Goal: Information Seeking & Learning: Learn about a topic

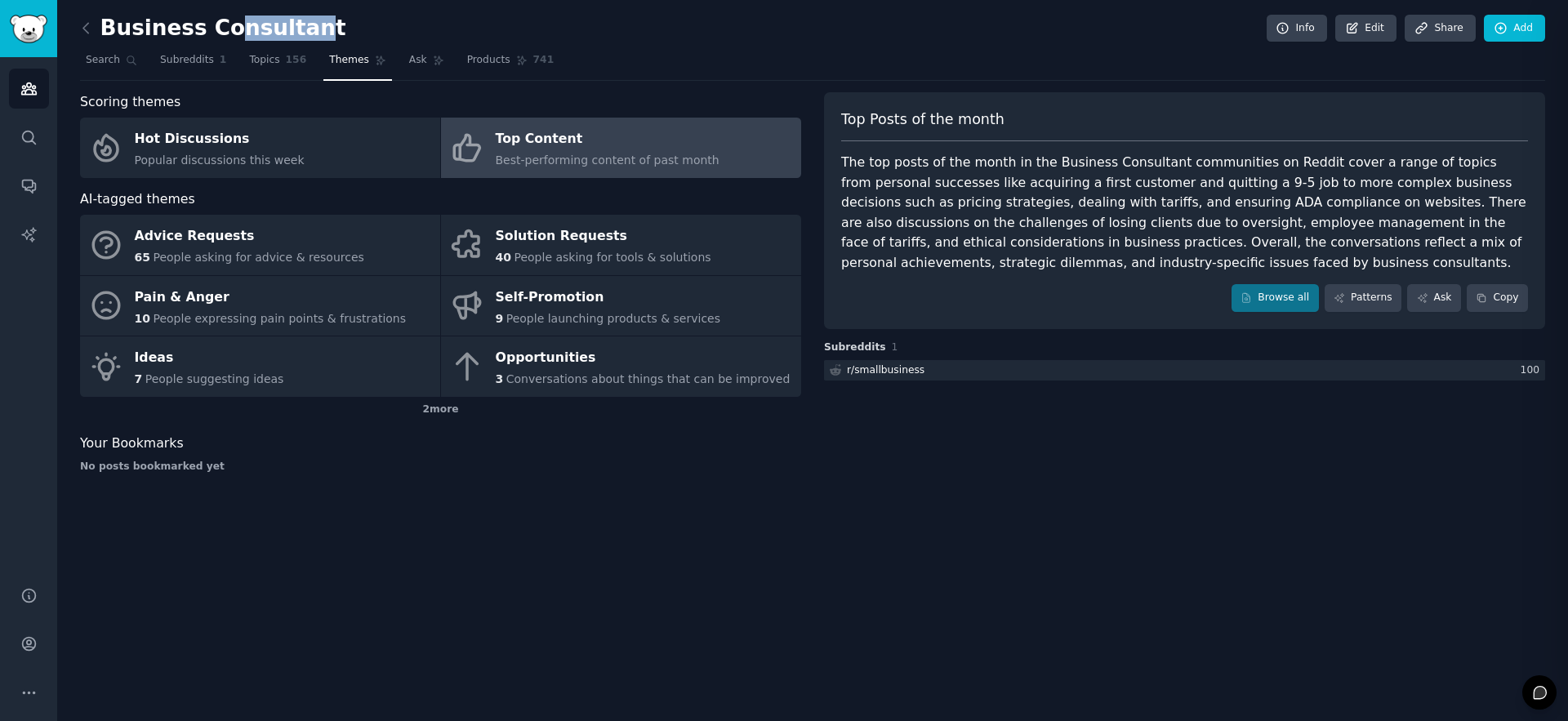
drag, startPoint x: 223, startPoint y: 21, endPoint x: 332, endPoint y: 23, distance: 109.0
click at [294, 22] on h2 "Business Consultant" at bounding box center [213, 28] width 266 height 26
click at [339, 23] on div "Business Consultant Info Edit Share Add" at bounding box center [813, 31] width 1465 height 33
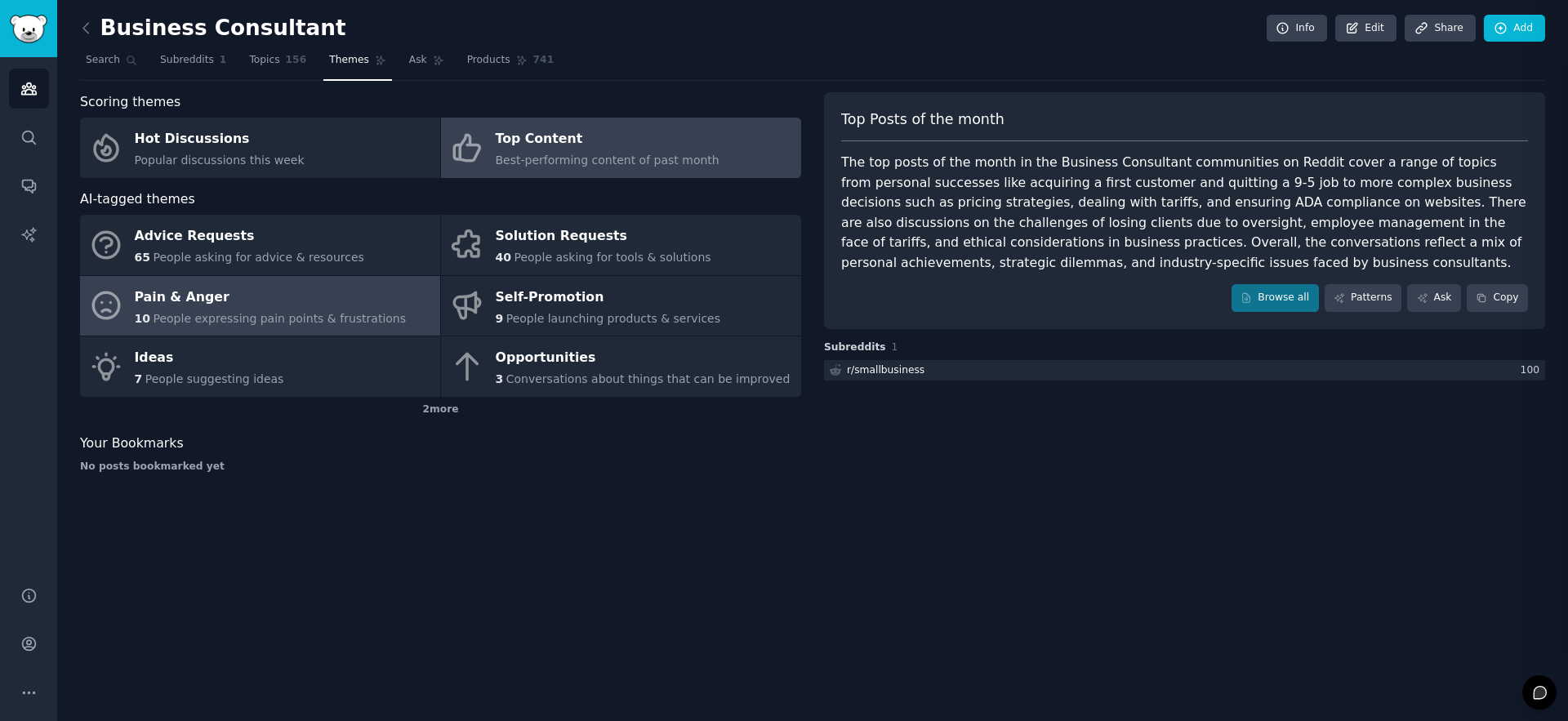
click at [186, 310] on div "10 People expressing pain points & frustrations" at bounding box center [271, 319] width 272 height 18
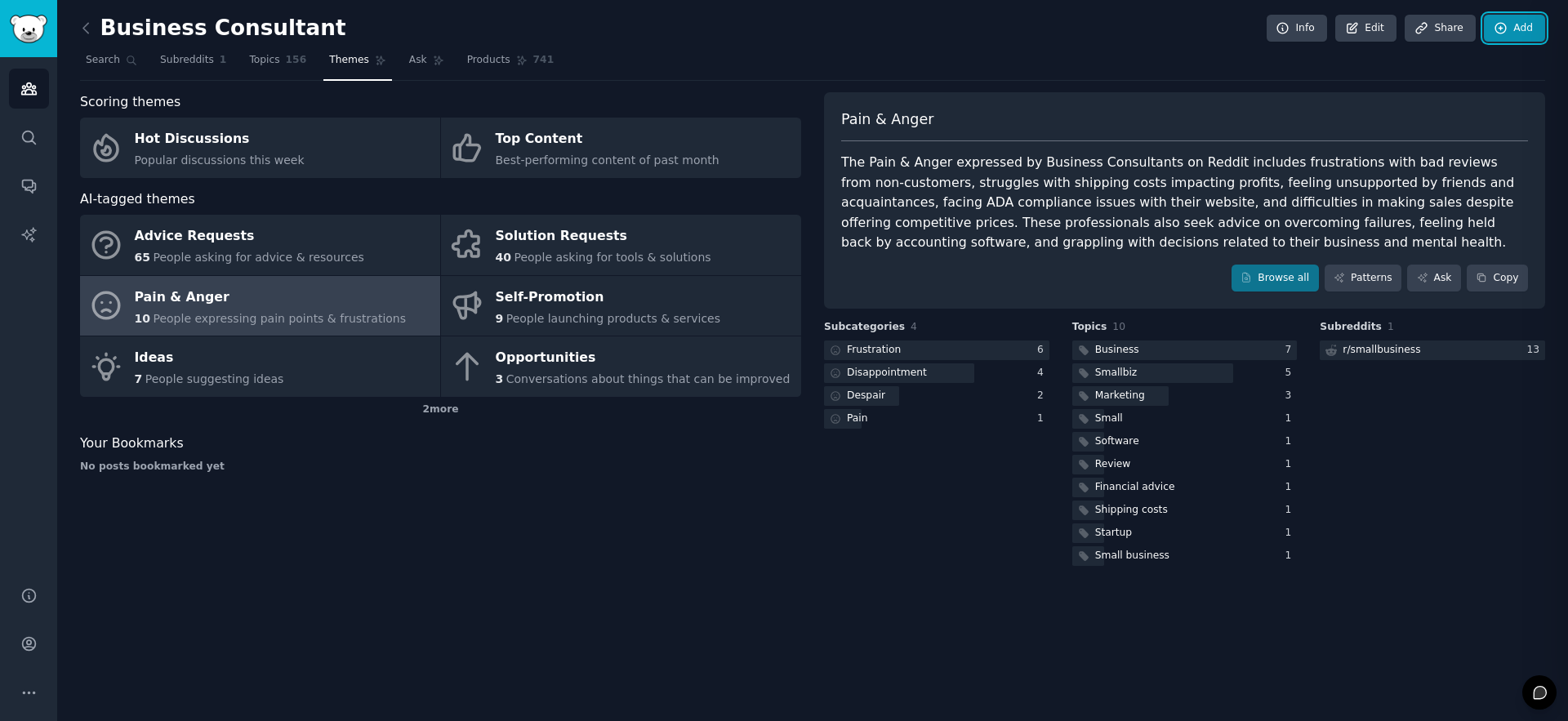
click at [1517, 26] on link "Add" at bounding box center [1514, 28] width 62 height 27
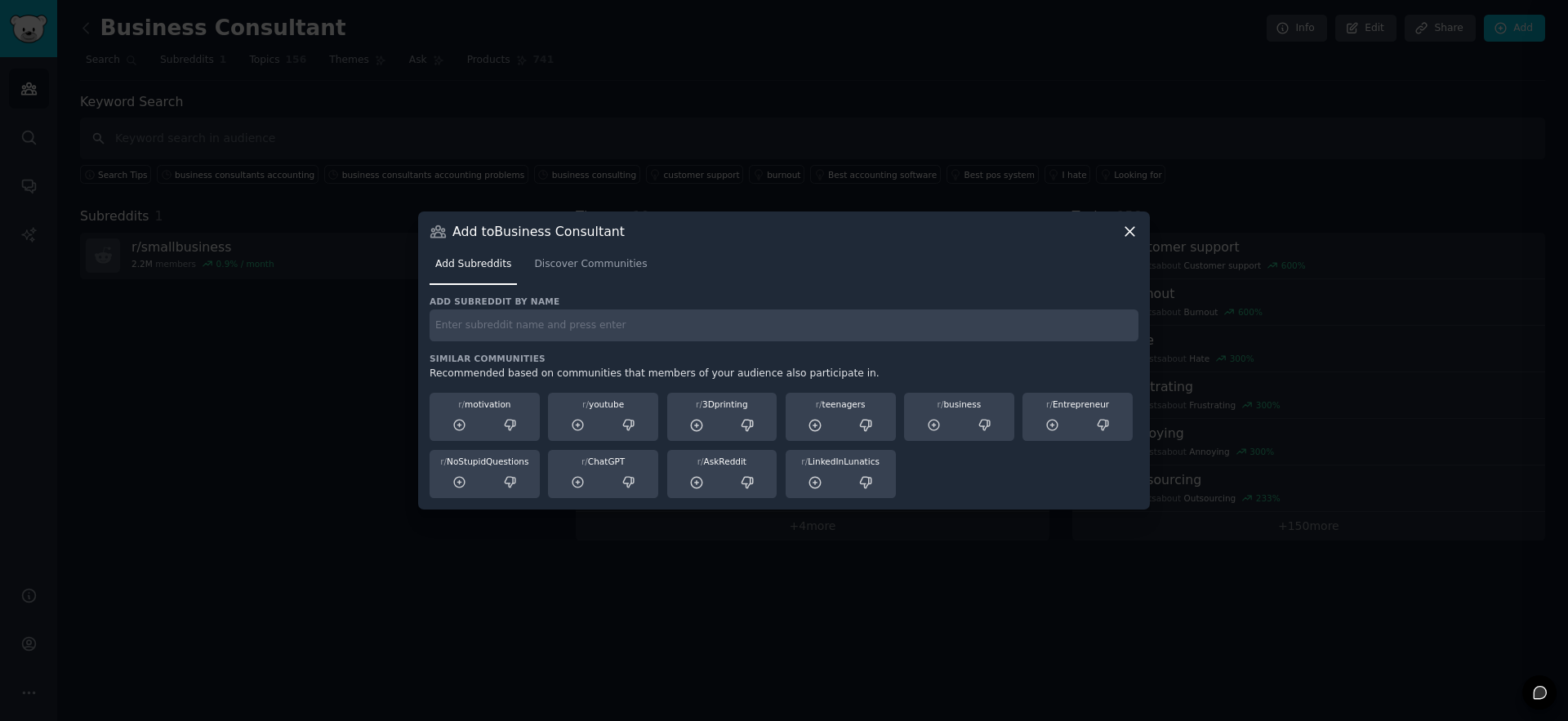
click at [1132, 236] on icon at bounding box center [1131, 232] width 18 height 18
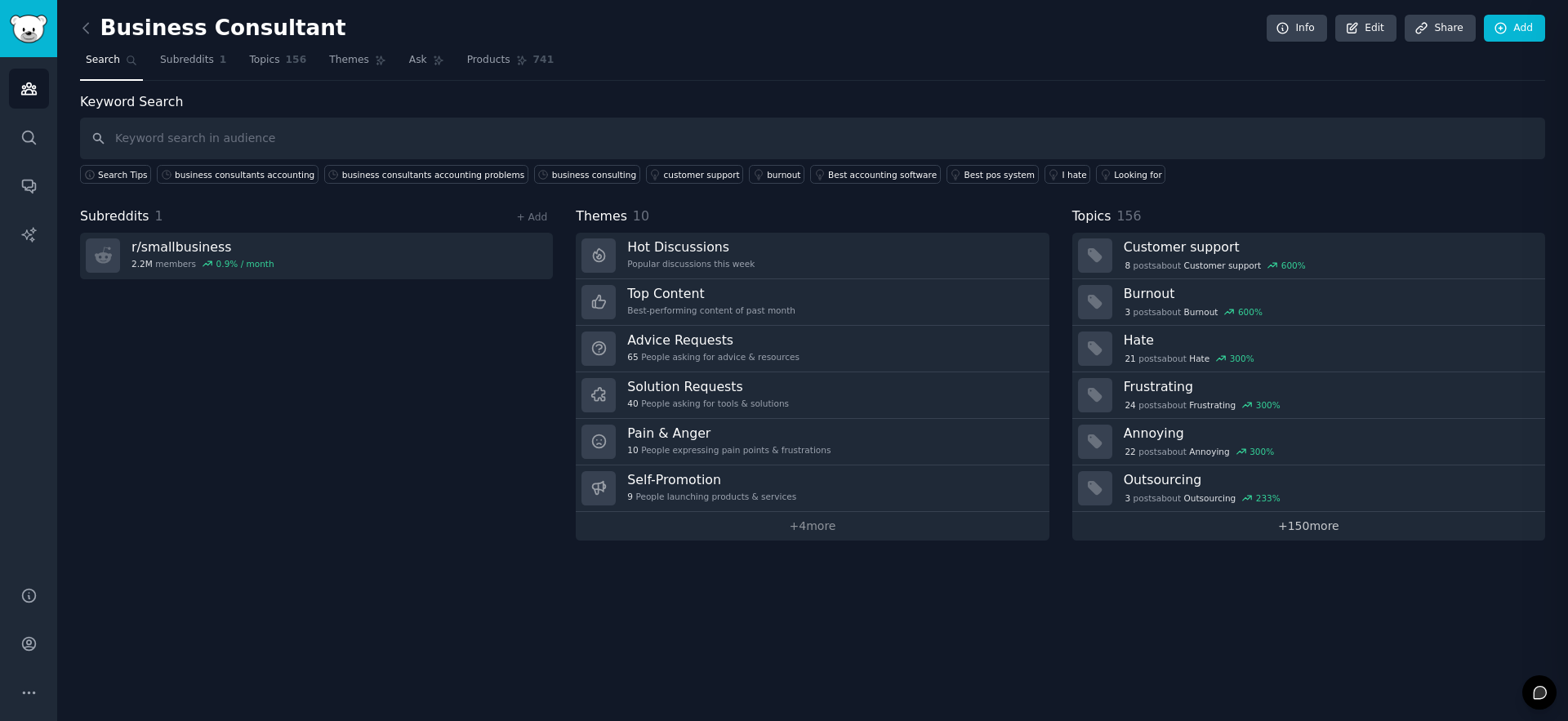
click at [1306, 532] on link "+ 150 more" at bounding box center [1310, 526] width 473 height 28
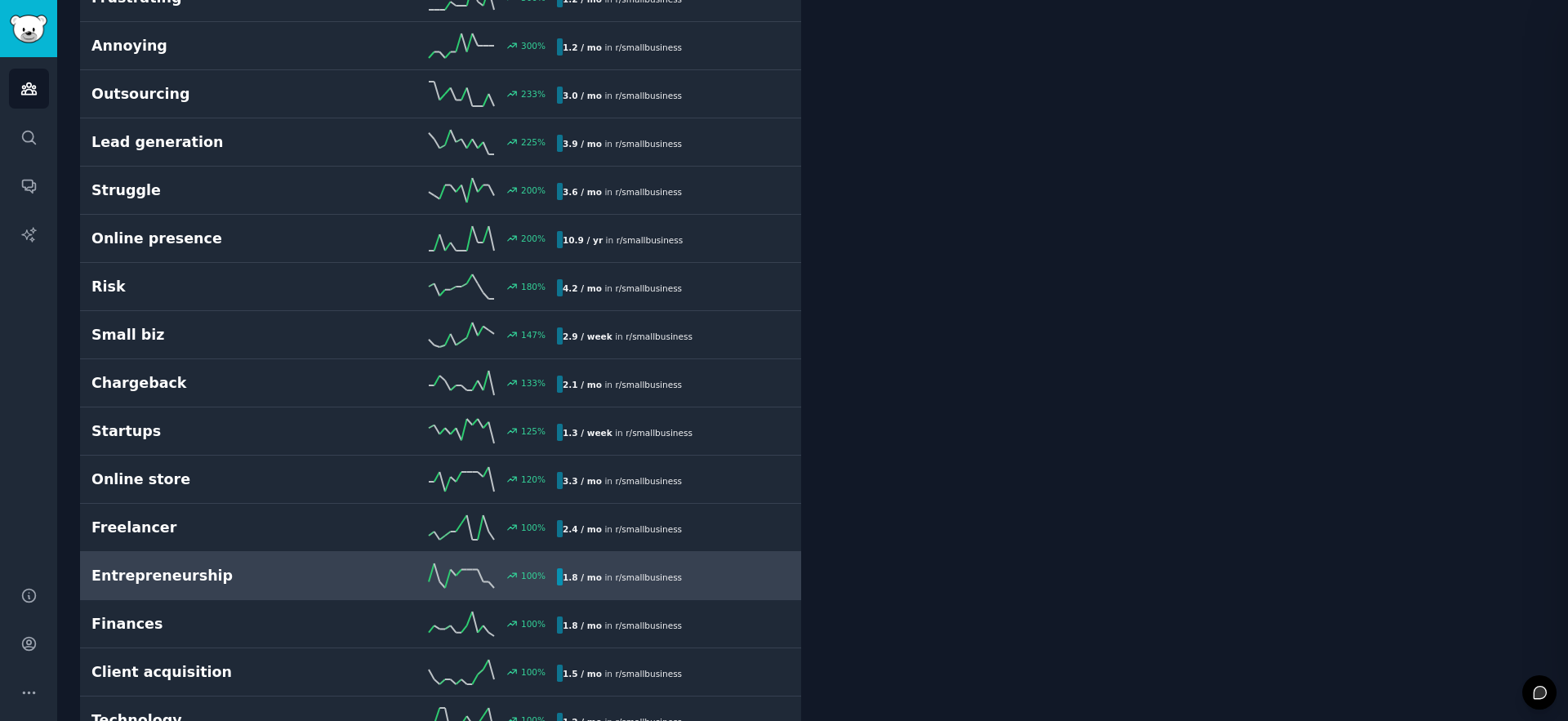
scroll to position [352, 0]
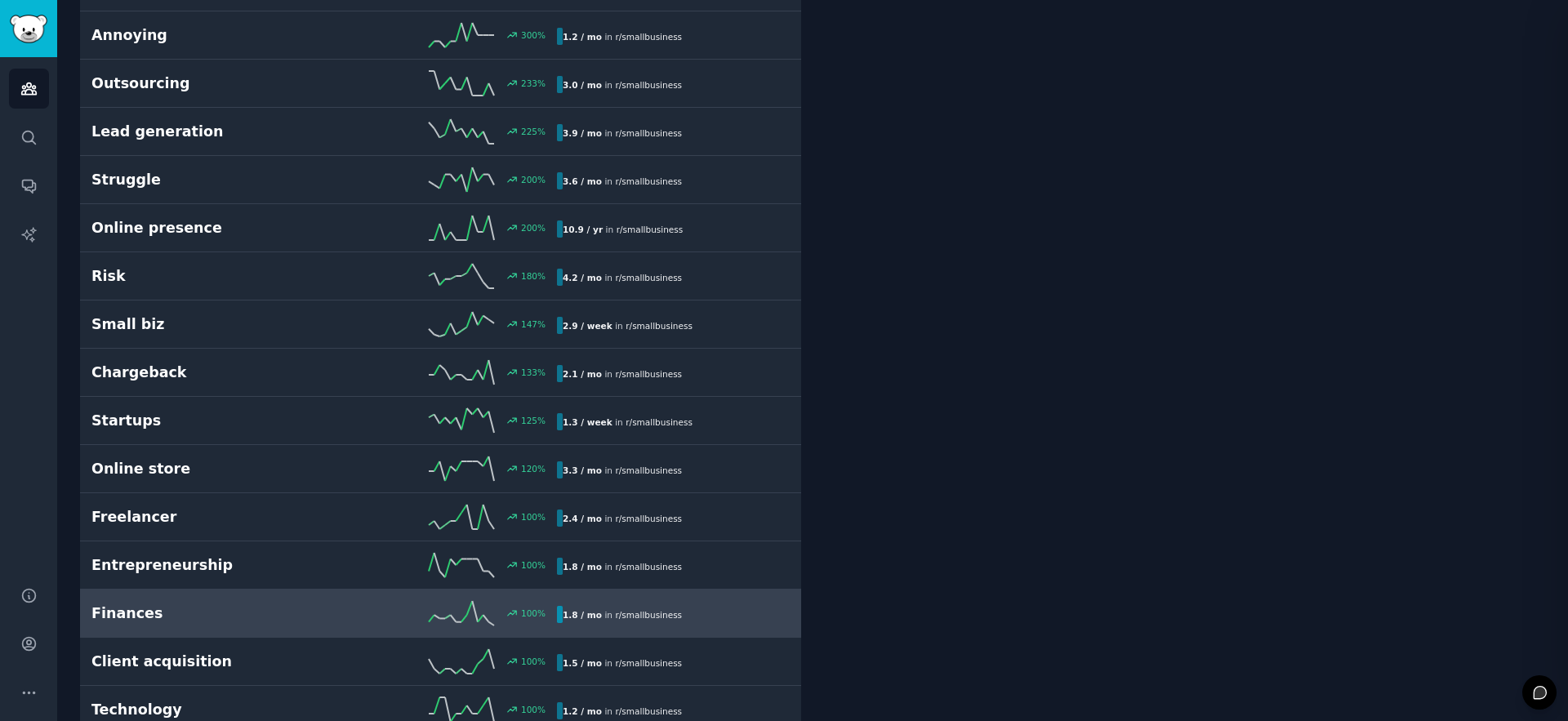
click at [193, 612] on h2 "Finances" at bounding box center [208, 613] width 233 height 21
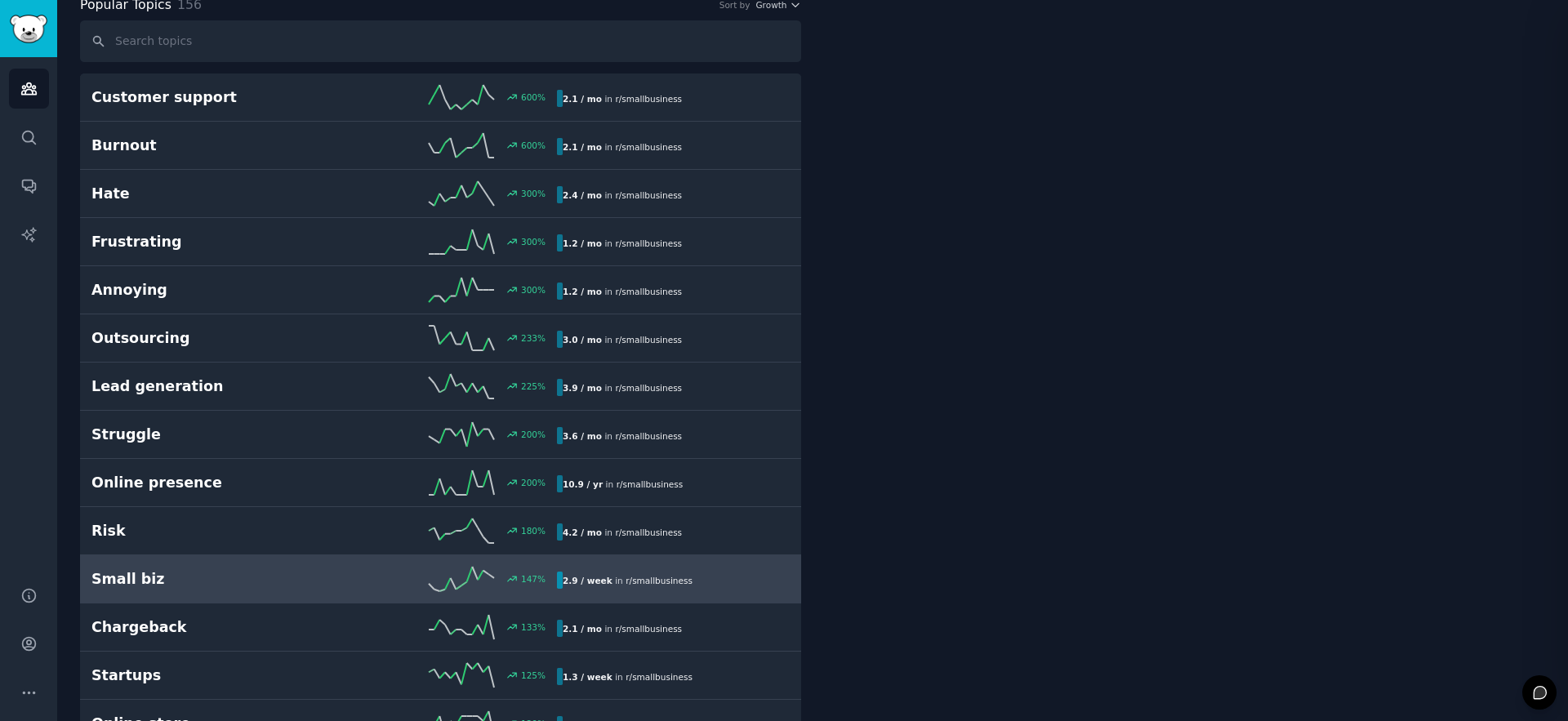
scroll to position [92, 0]
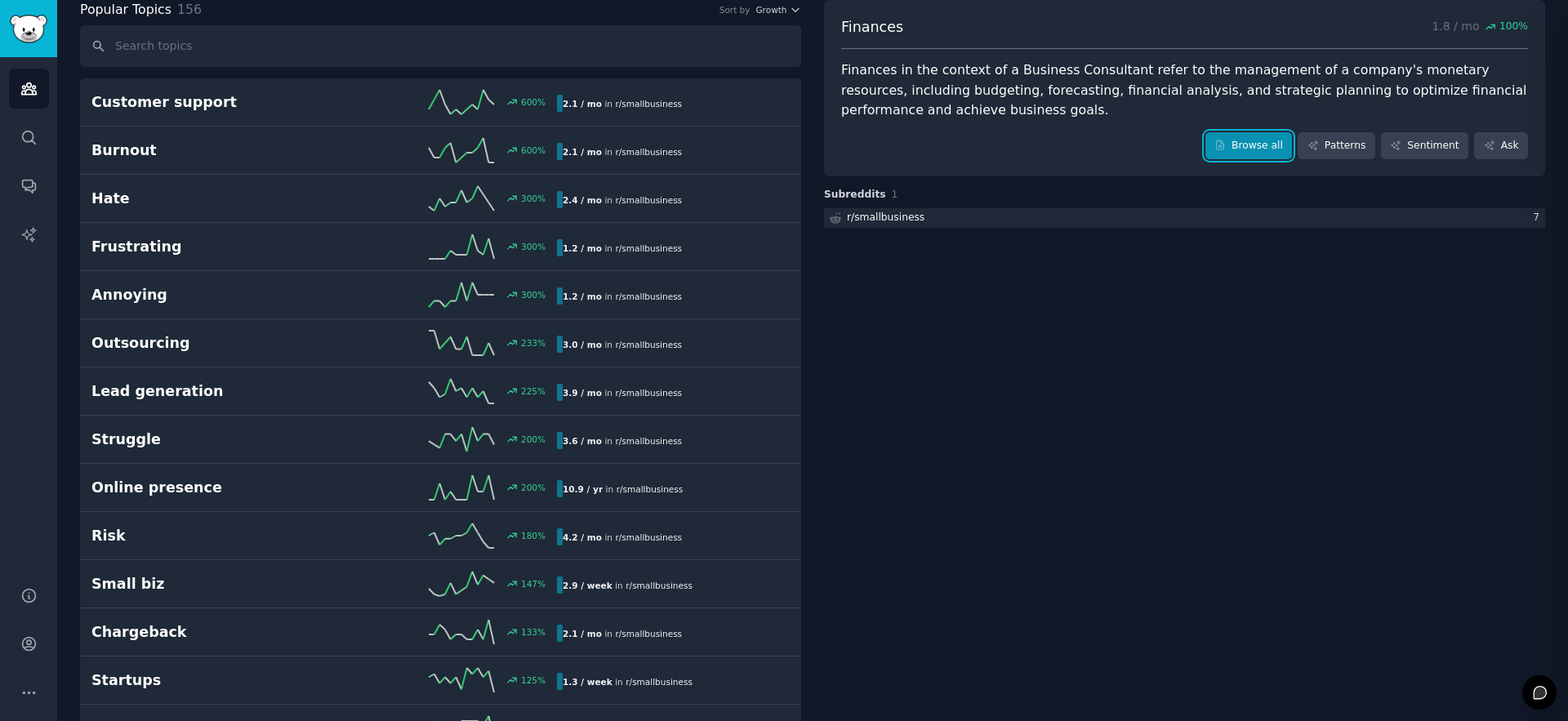
click at [1255, 150] on link "Browse all" at bounding box center [1249, 146] width 87 height 27
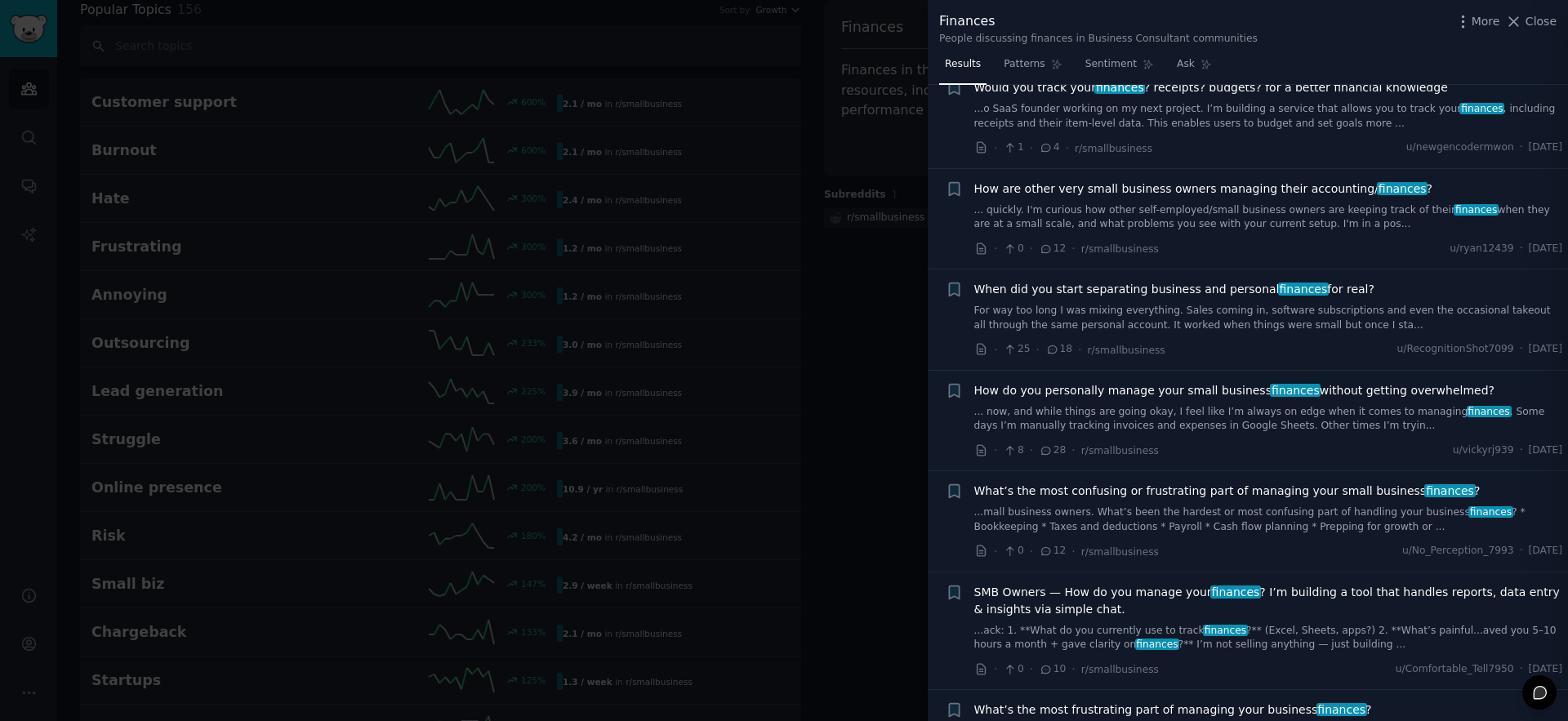
scroll to position [32, 0]
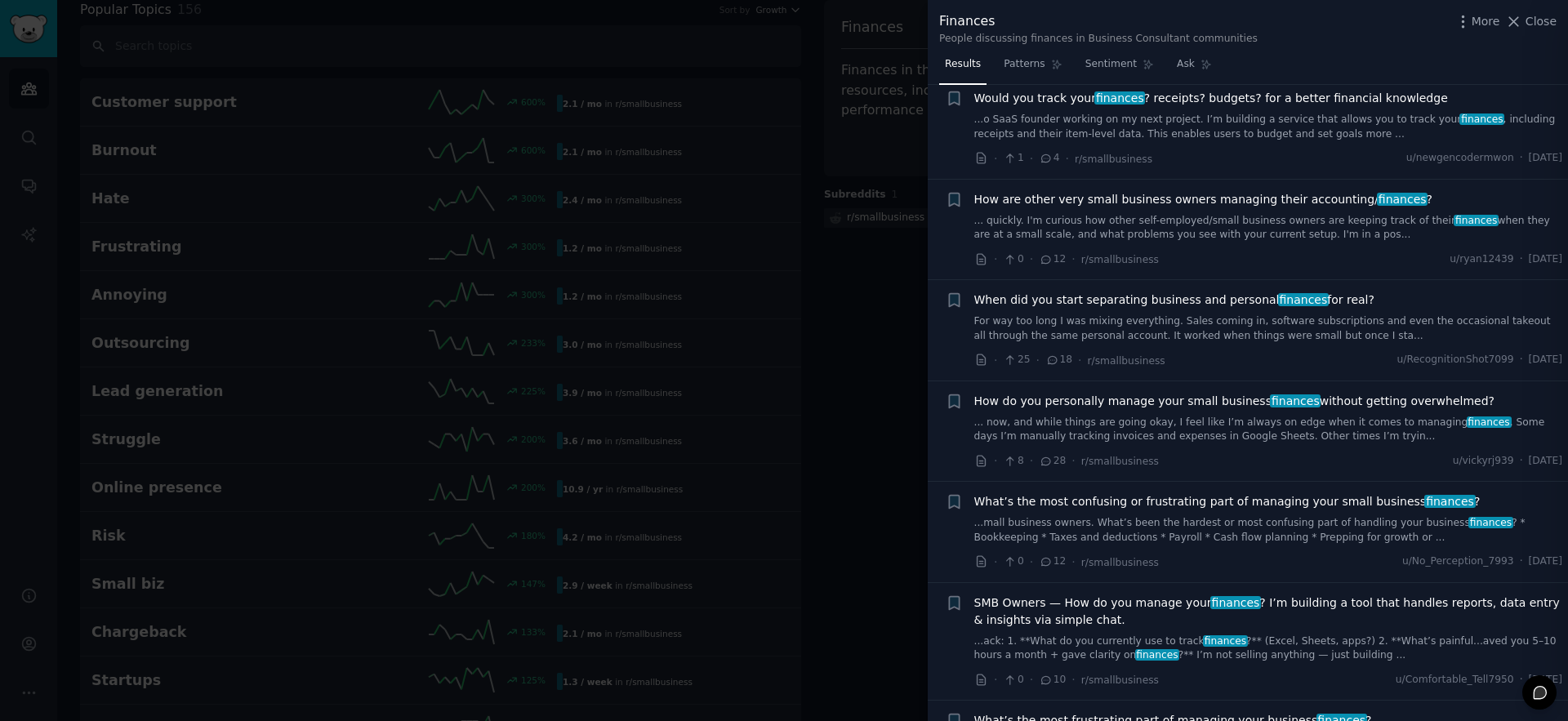
click at [1227, 199] on span "How are other very small business owners managing their accounting/ finances ?" at bounding box center [1203, 200] width 459 height 18
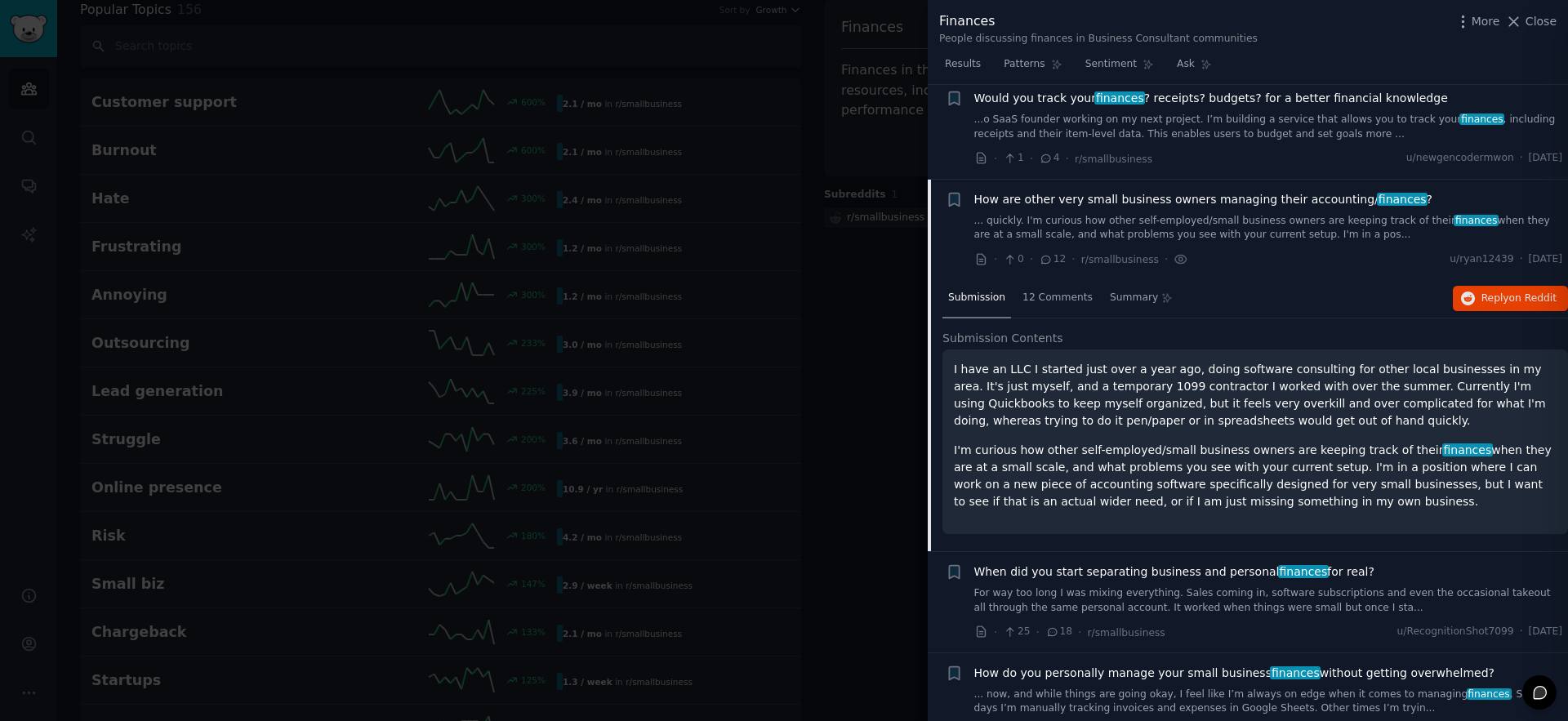
scroll to position [126, 0]
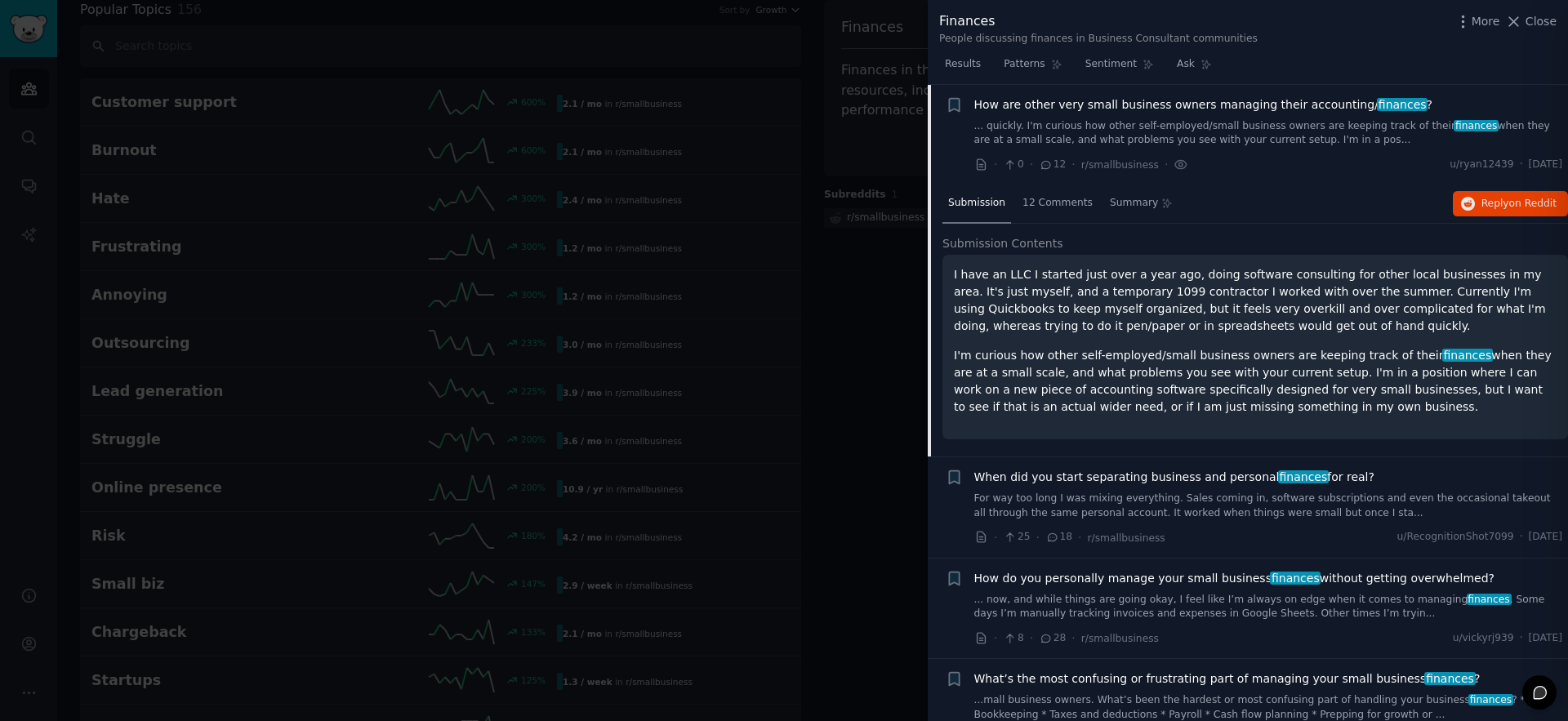
drag, startPoint x: 1032, startPoint y: 273, endPoint x: 1295, endPoint y: 275, distance: 263.0
click at [1294, 275] on p "I have an LLC I started just over a year ago, doing software consulting for oth…" at bounding box center [1255, 300] width 603 height 68
drag, startPoint x: 1319, startPoint y: 275, endPoint x: 1342, endPoint y: 275, distance: 23.0
click at [1340, 275] on p "I have an LLC I started just over a year ago, doing software consulting for oth…" at bounding box center [1255, 300] width 603 height 68
click at [1342, 275] on p "I have an LLC I started just over a year ago, doing software consulting for oth…" at bounding box center [1255, 300] width 603 height 68
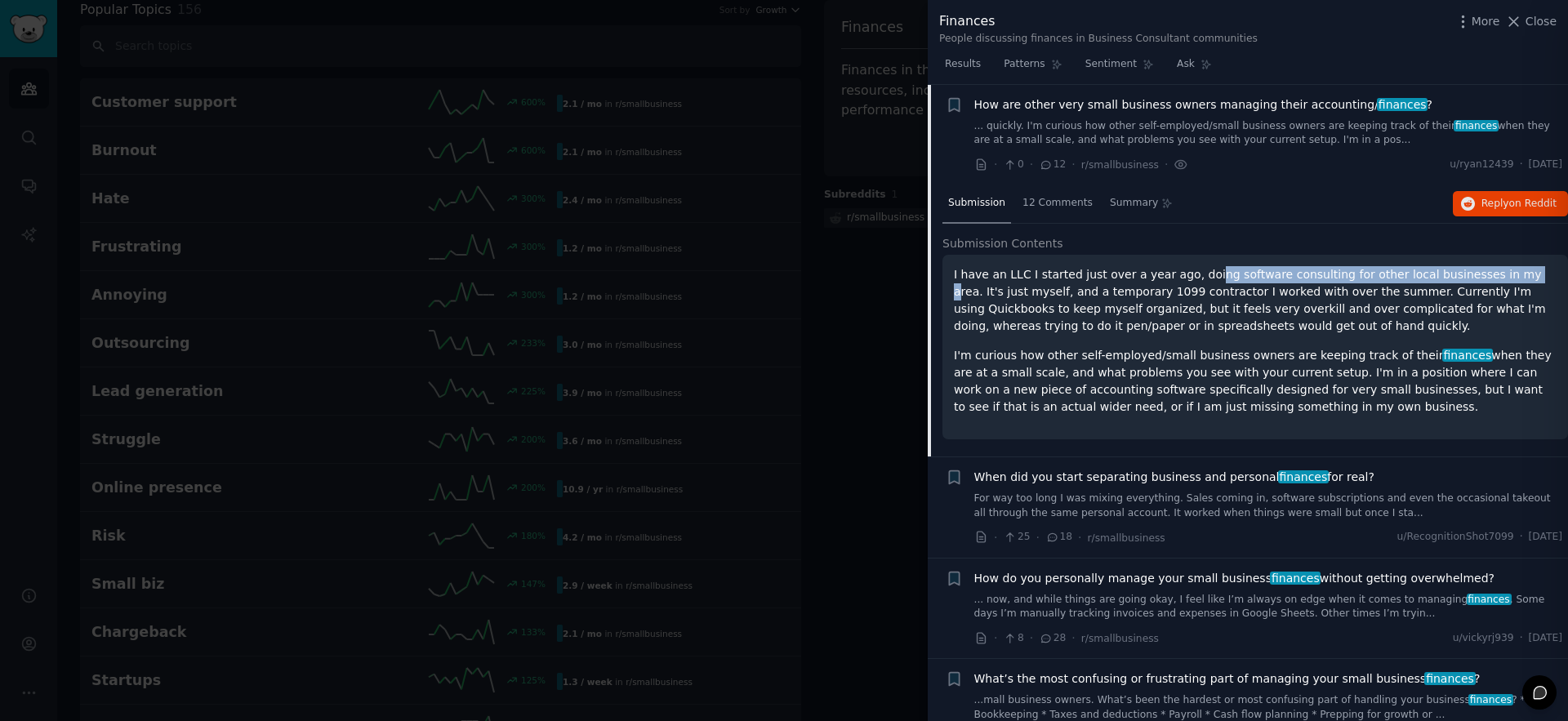
drag, startPoint x: 1201, startPoint y: 277, endPoint x: 1501, endPoint y: 275, distance: 300.0
click at [1499, 275] on p "I have an LLC I started just over a year ago, doing software consulting for oth…" at bounding box center [1255, 300] width 603 height 68
drag, startPoint x: 1502, startPoint y: 276, endPoint x: 1494, endPoint y: 281, distance: 9.4
click at [1502, 276] on p "I have an LLC I started just over a year ago, doing software consulting for oth…" at bounding box center [1255, 300] width 603 height 68
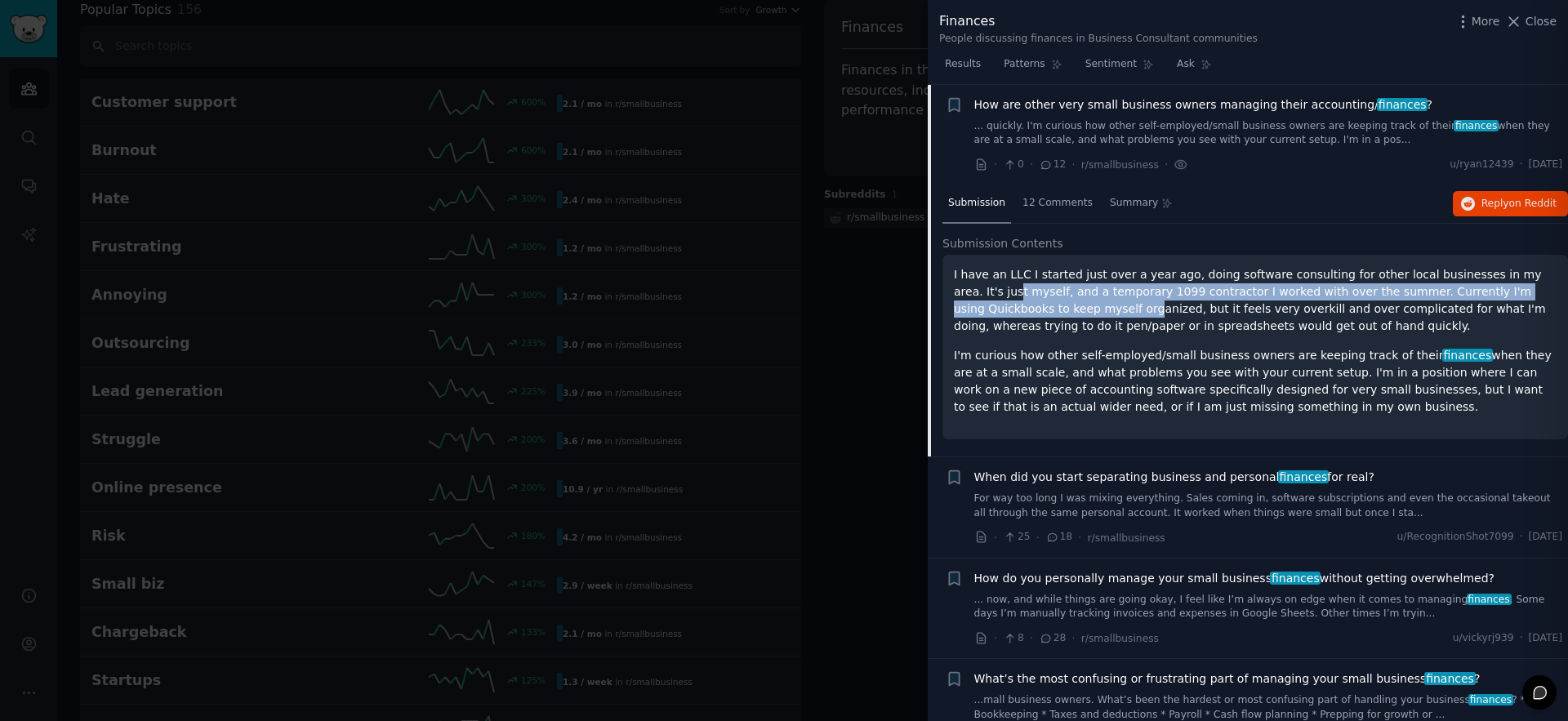
drag, startPoint x: 973, startPoint y: 293, endPoint x: 1038, endPoint y: 310, distance: 67.2
click at [1038, 310] on p "I have an LLC I started just over a year ago, doing software consulting for oth…" at bounding box center [1255, 300] width 603 height 68
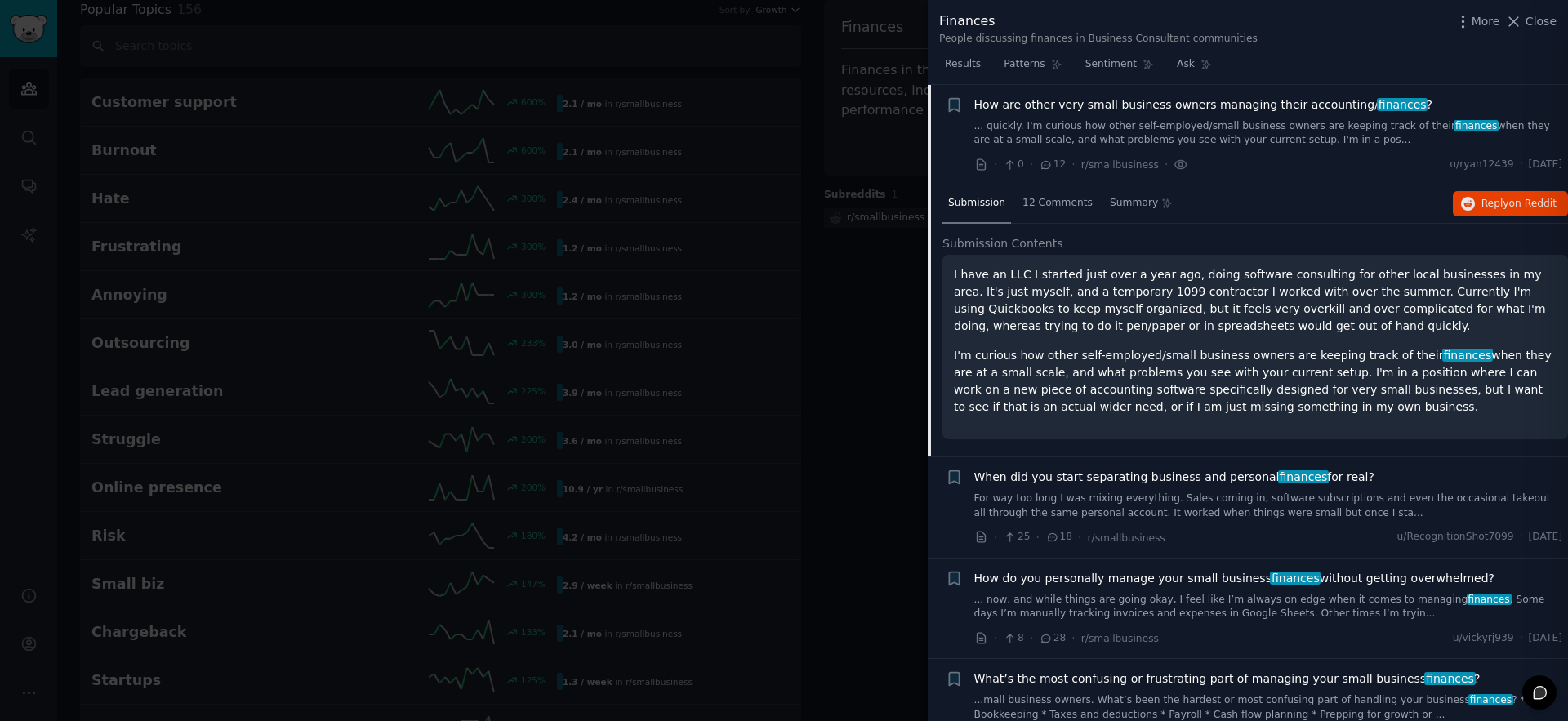
click at [1088, 312] on p "I have an LLC I started just over a year ago, doing software consulting for oth…" at bounding box center [1255, 300] width 603 height 68
drag, startPoint x: 1080, startPoint y: 354, endPoint x: 1332, endPoint y: 352, distance: 252.0
click at [1332, 352] on p "I'm curious how other self-employed/small business owners are keeping track of …" at bounding box center [1255, 382] width 603 height 68
drag, startPoint x: 1361, startPoint y: 358, endPoint x: 1399, endPoint y: 360, distance: 38.1
click at [1361, 358] on p "I'm curious how other self-employed/small business owners are keeping track of …" at bounding box center [1255, 382] width 603 height 68
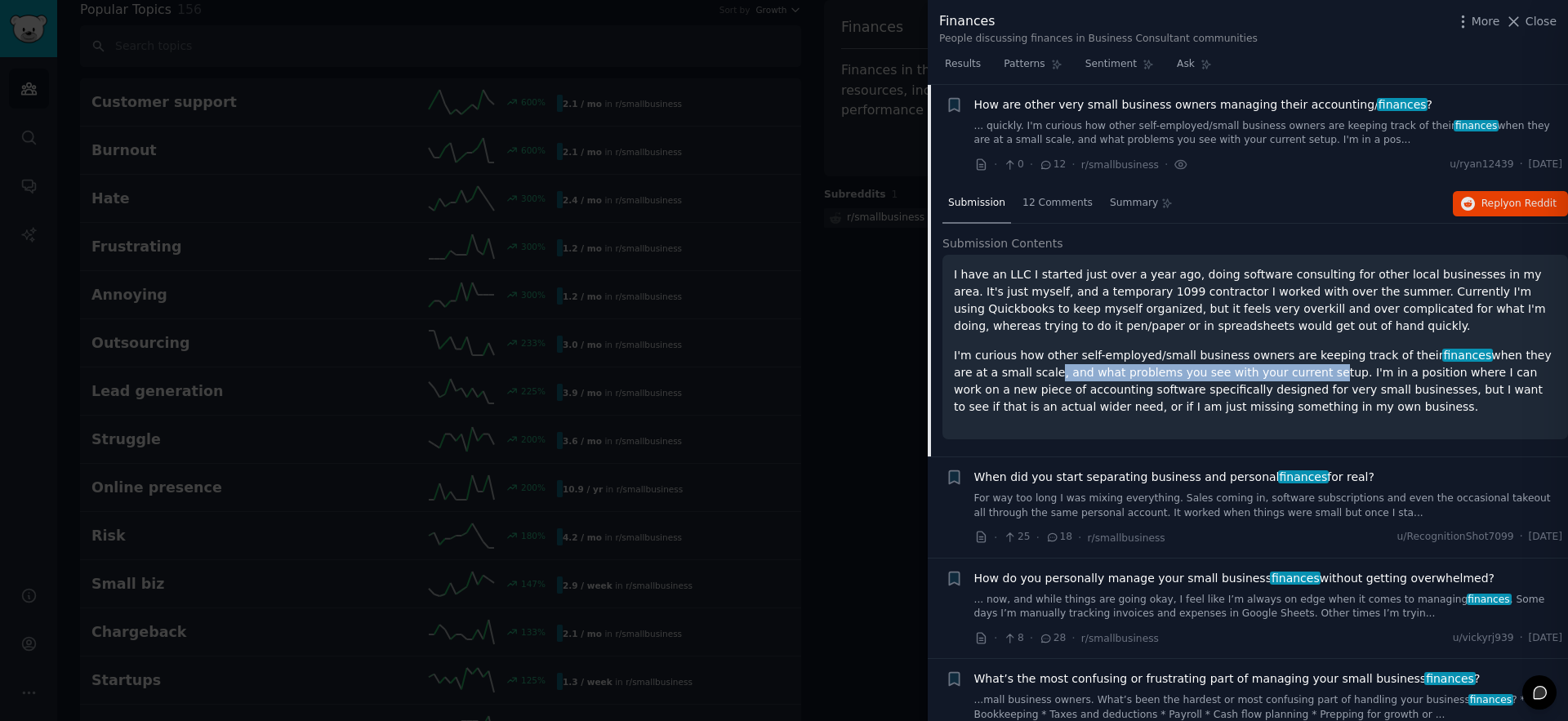
drag, startPoint x: 1007, startPoint y: 376, endPoint x: 1410, endPoint y: 374, distance: 403.0
click at [1280, 374] on p "I'm curious how other self-employed/small business owners are keeping track of …" at bounding box center [1255, 382] width 603 height 68
click at [1416, 374] on p "I'm curious how other self-employed/small business owners are keeping track of …" at bounding box center [1255, 382] width 603 height 68
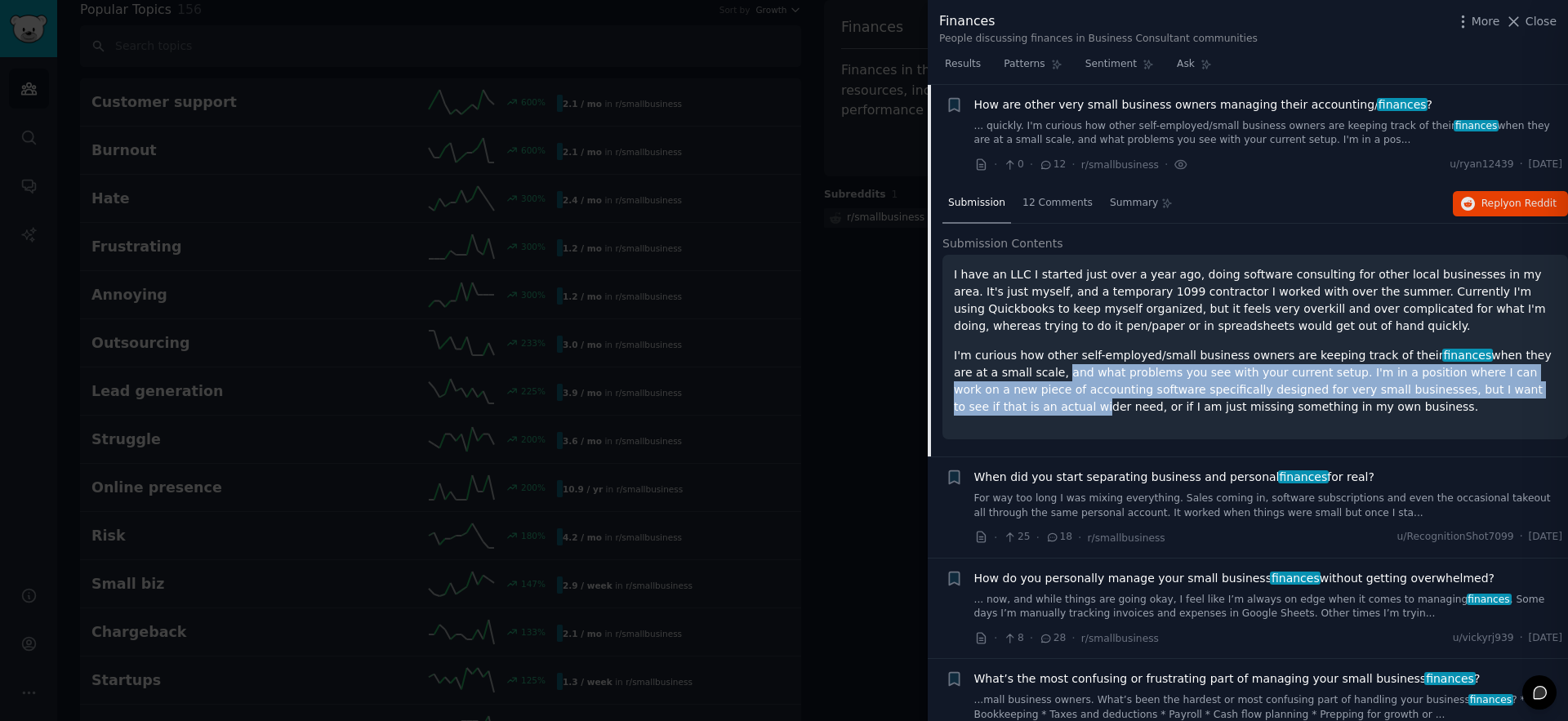
drag, startPoint x: 1048, startPoint y: 377, endPoint x: 1524, endPoint y: 384, distance: 476.1
click at [1524, 384] on p "I'm curious how other self-employed/small business owners are keeping track of …" at bounding box center [1255, 382] width 603 height 68
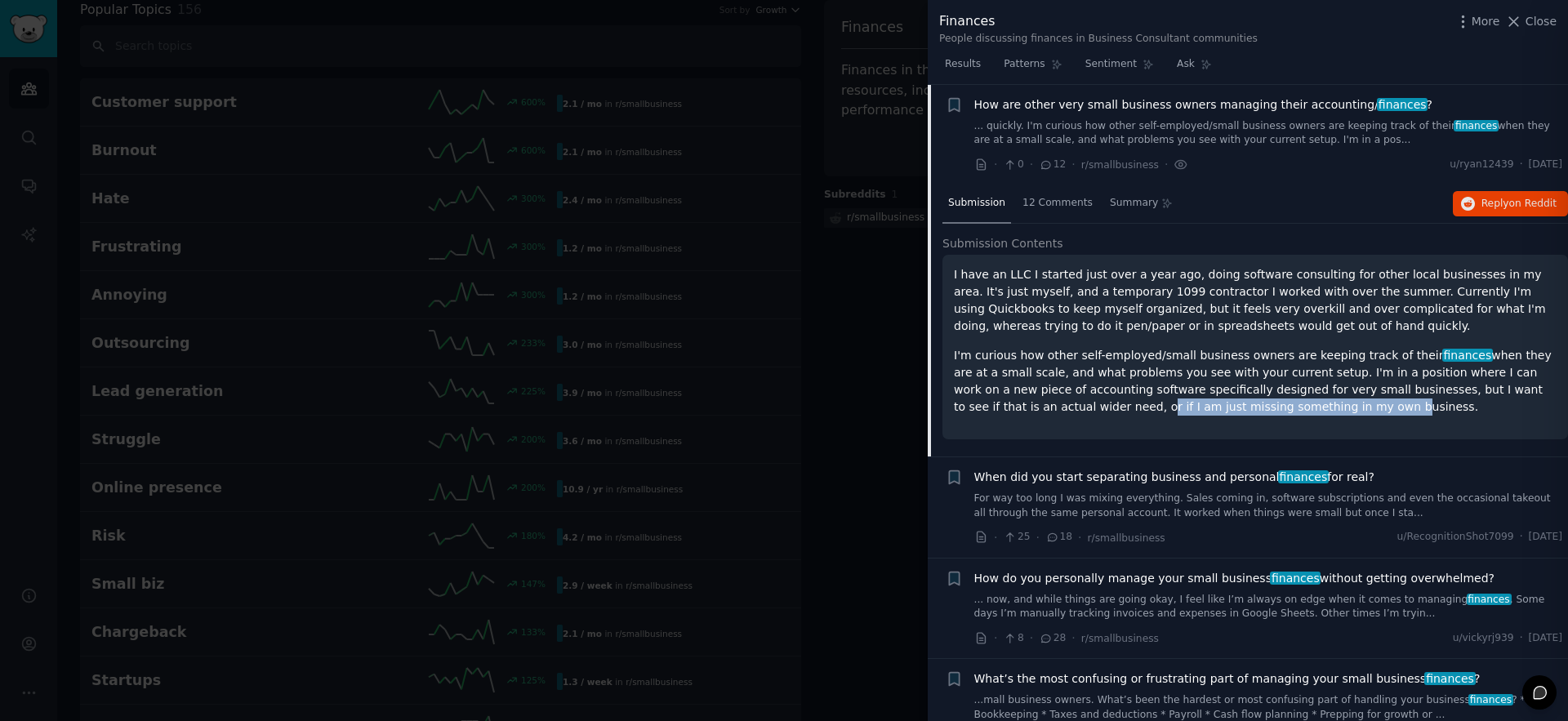
drag, startPoint x: 994, startPoint y: 412, endPoint x: 1216, endPoint y: 407, distance: 222.1
click at [1216, 407] on p "I'm curious how other self-employed/small business owners are keeping track of …" at bounding box center [1255, 382] width 603 height 68
click at [1221, 406] on p "I'm curious how other self-employed/small business owners are keeping track of …" at bounding box center [1255, 382] width 603 height 68
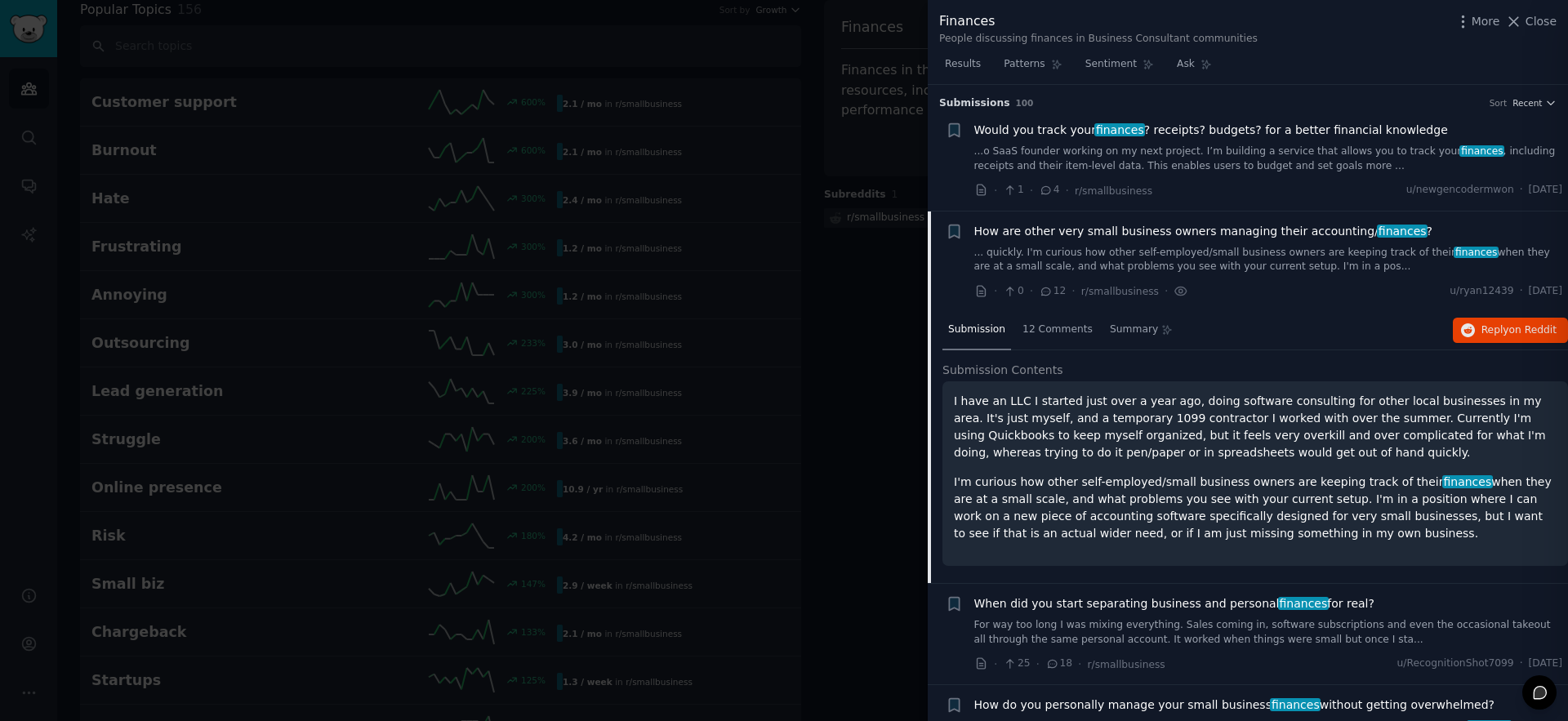
click at [1090, 246] on link "... quickly. I'm curious how other self-employed/small business owners are keep…" at bounding box center [1269, 259] width 589 height 28
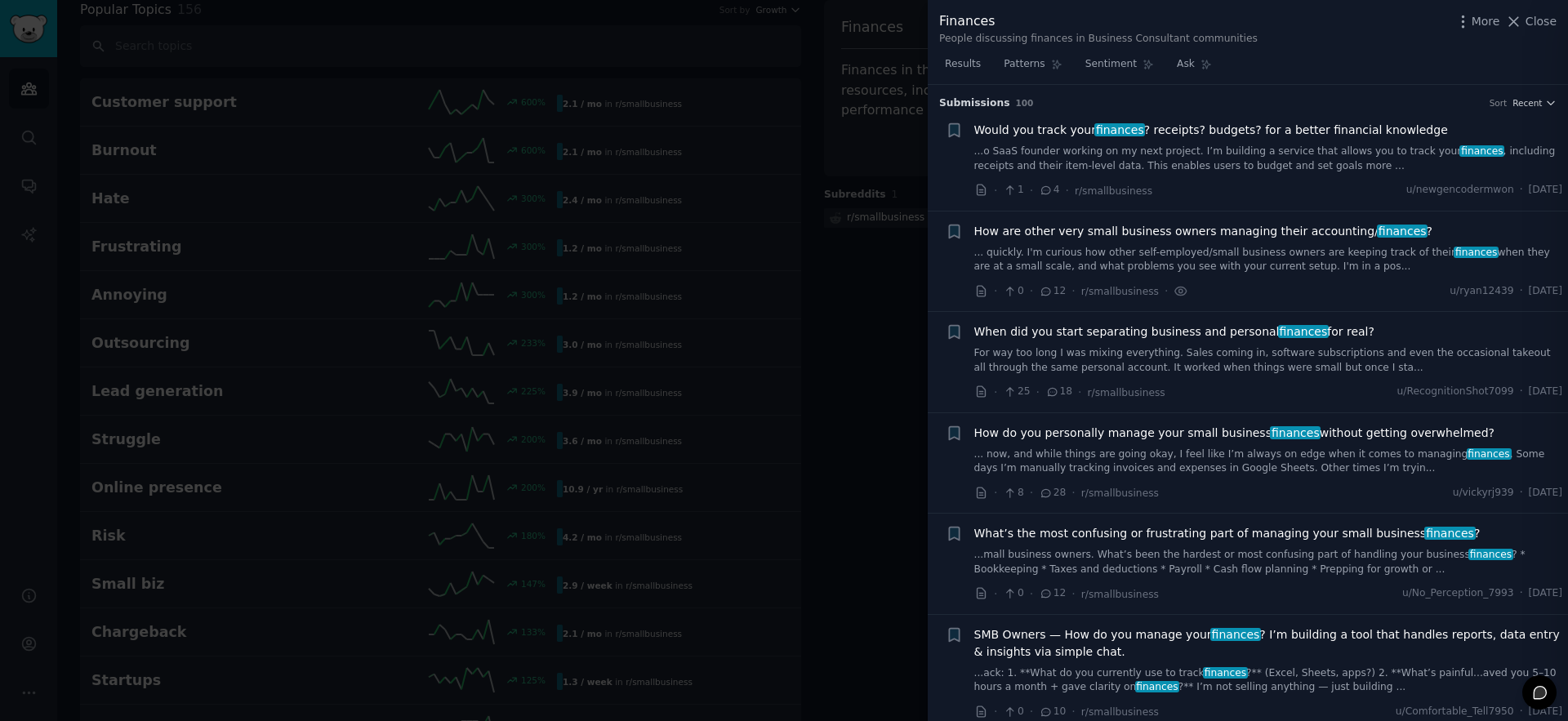
click at [1189, 133] on span "Would you track your finances ? receipts? budgets? for a better financial knowl…" at bounding box center [1211, 130] width 473 height 18
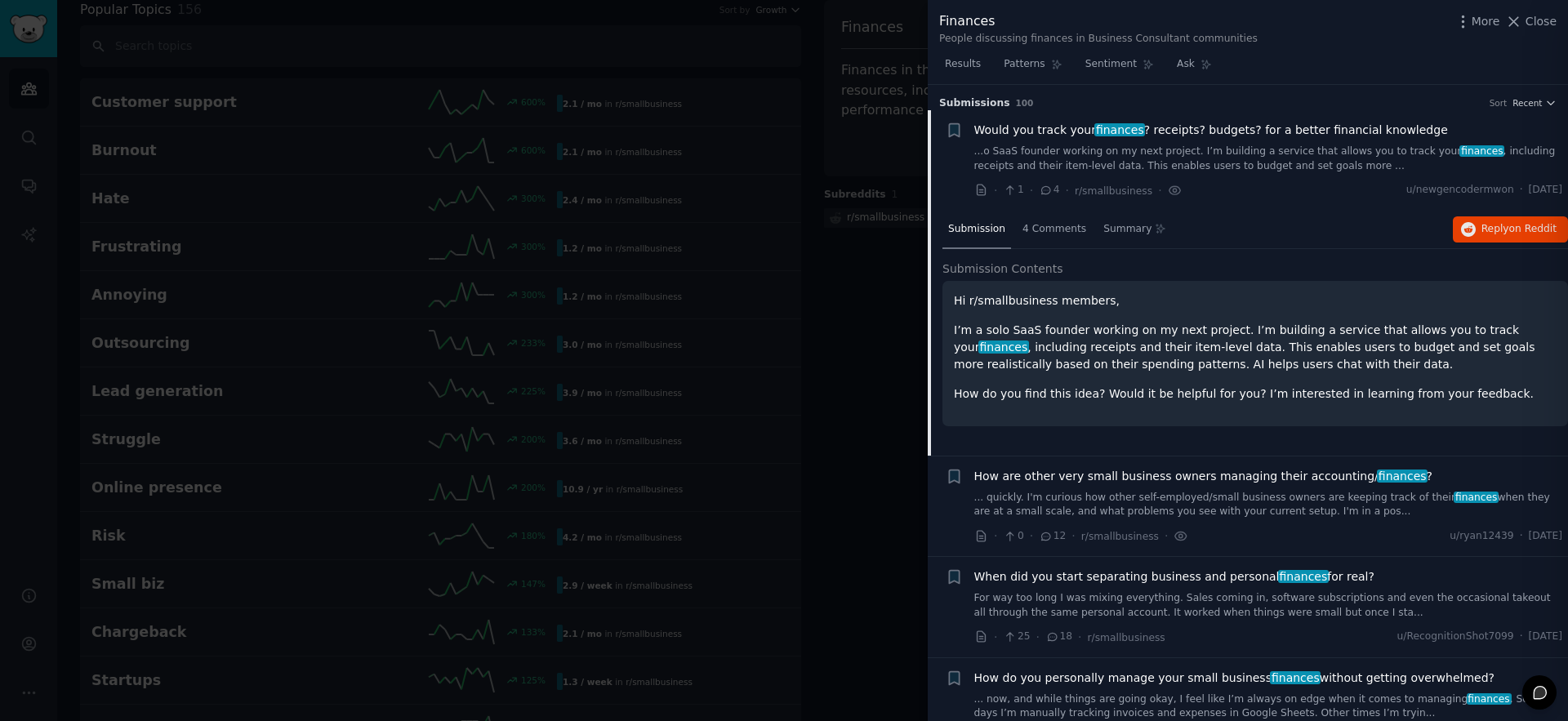
scroll to position [26, 0]
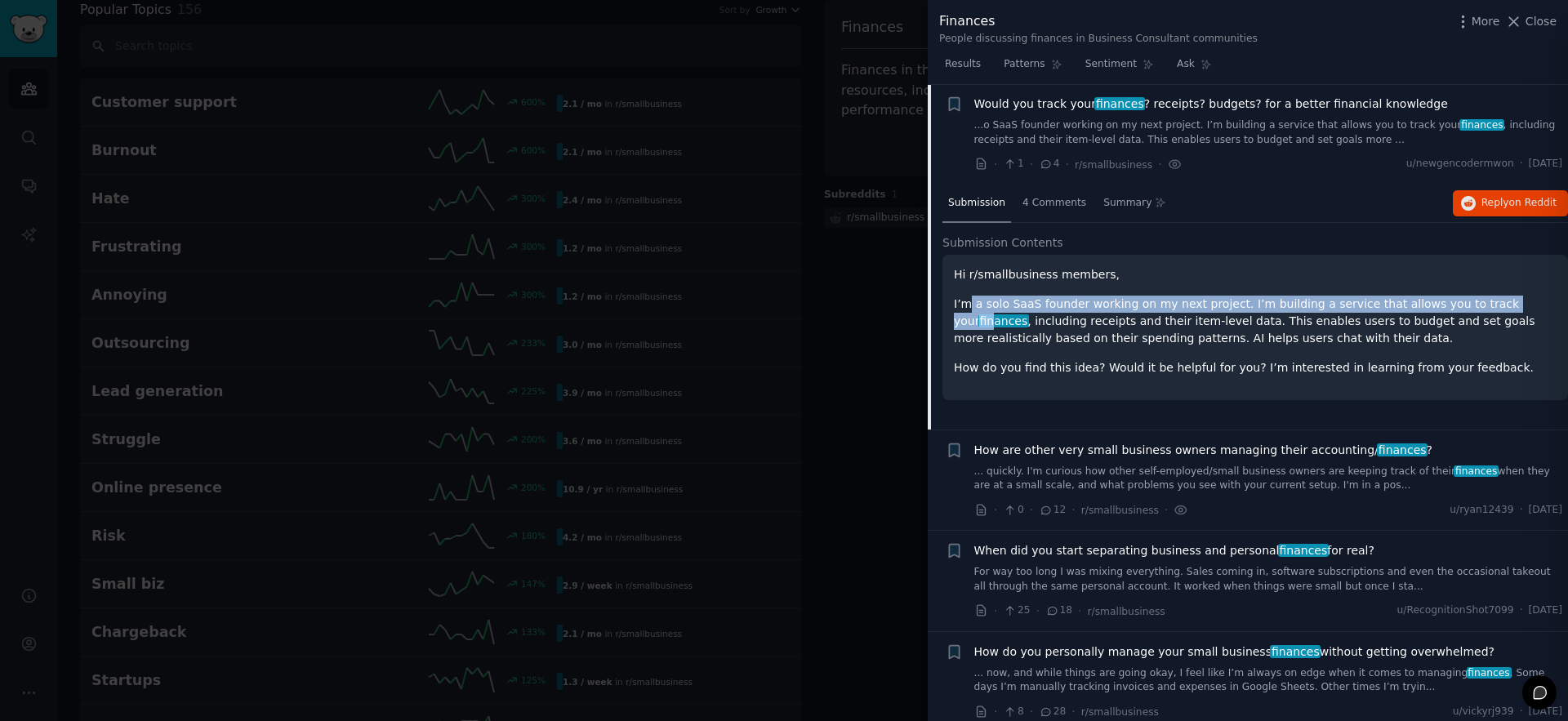
drag, startPoint x: 967, startPoint y: 299, endPoint x: 1527, endPoint y: 304, distance: 560.0
click at [1511, 304] on p "I’m a solo SaaS founder working on my next project. I’m building a service that…" at bounding box center [1255, 321] width 603 height 52
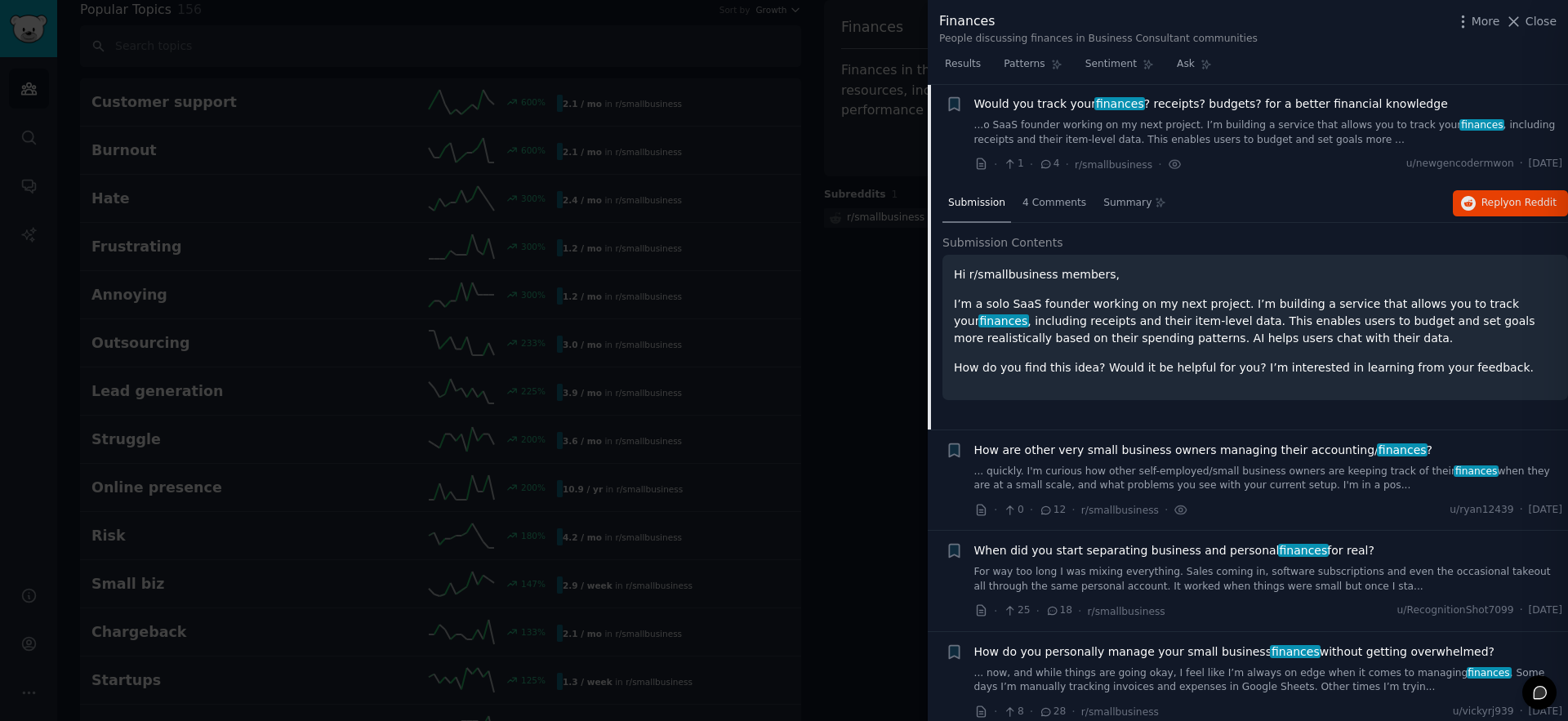
click at [1029, 315] on span "finances" at bounding box center [1004, 321] width 51 height 13
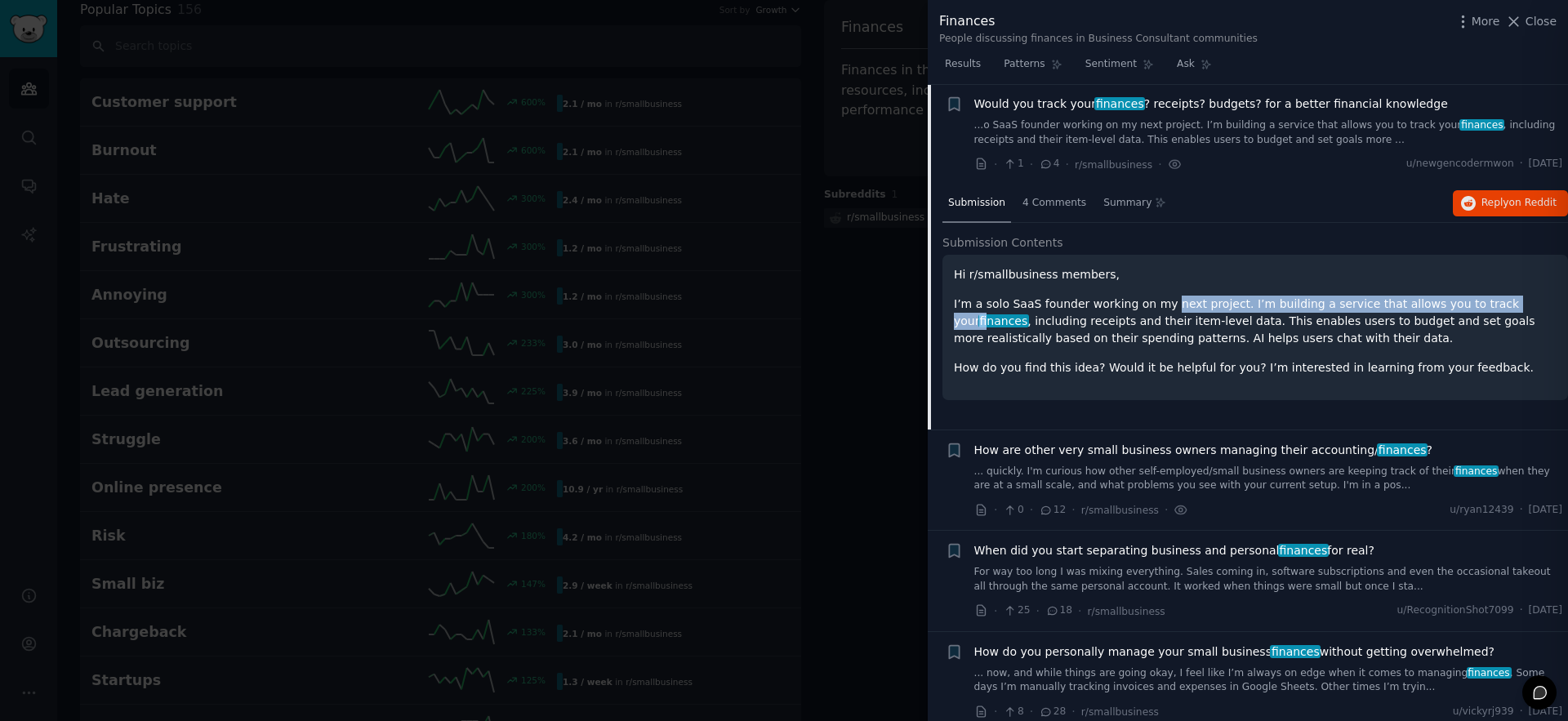
drag, startPoint x: 1225, startPoint y: 308, endPoint x: 1507, endPoint y: 304, distance: 282.0
click at [1507, 304] on p "I’m a solo SaaS founder working on my next project. I’m building a service that…" at bounding box center [1255, 321] width 603 height 52
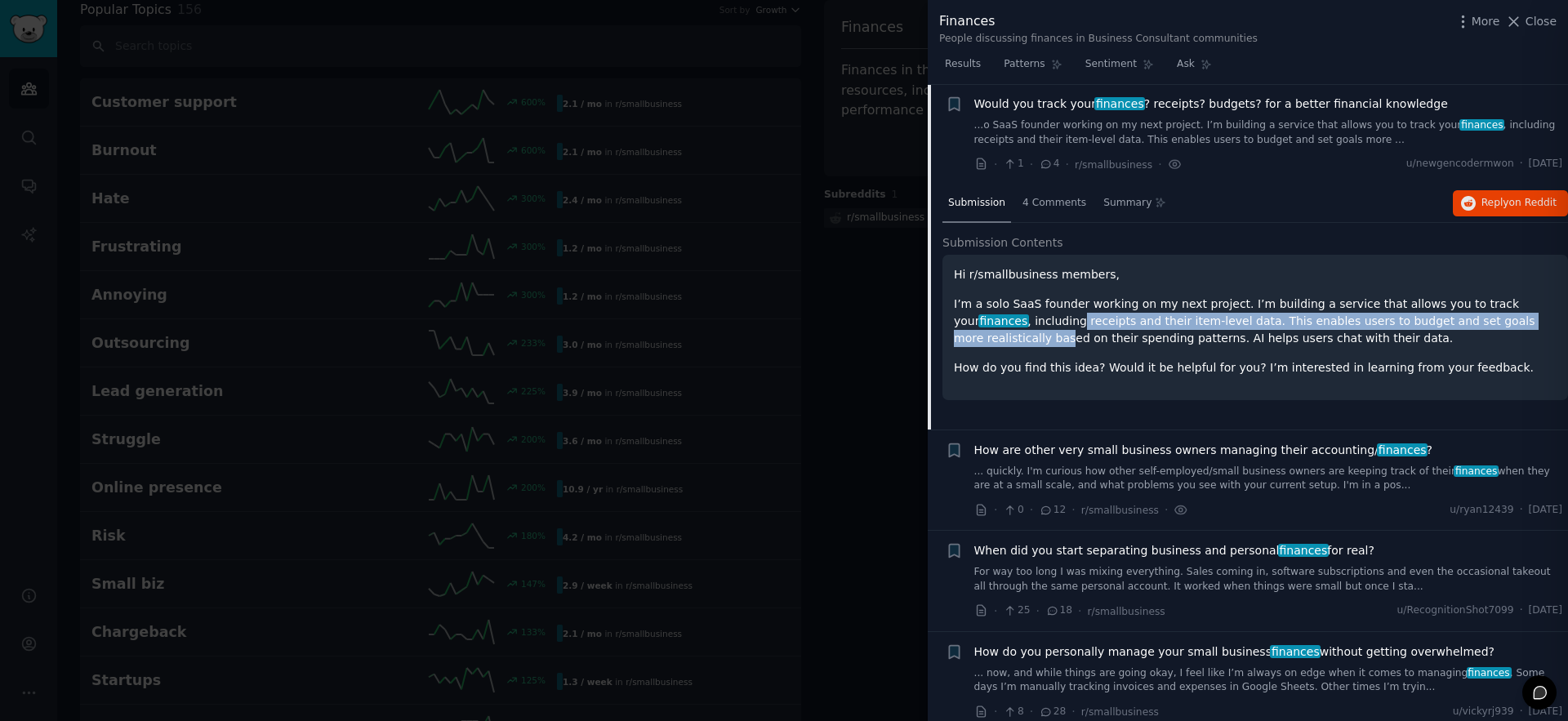
drag, startPoint x: 1036, startPoint y: 330, endPoint x: 1528, endPoint y: 319, distance: 492.1
click at [1528, 319] on p "I’m a solo SaaS founder working on my next project. I’m building a service that…" at bounding box center [1255, 321] width 603 height 52
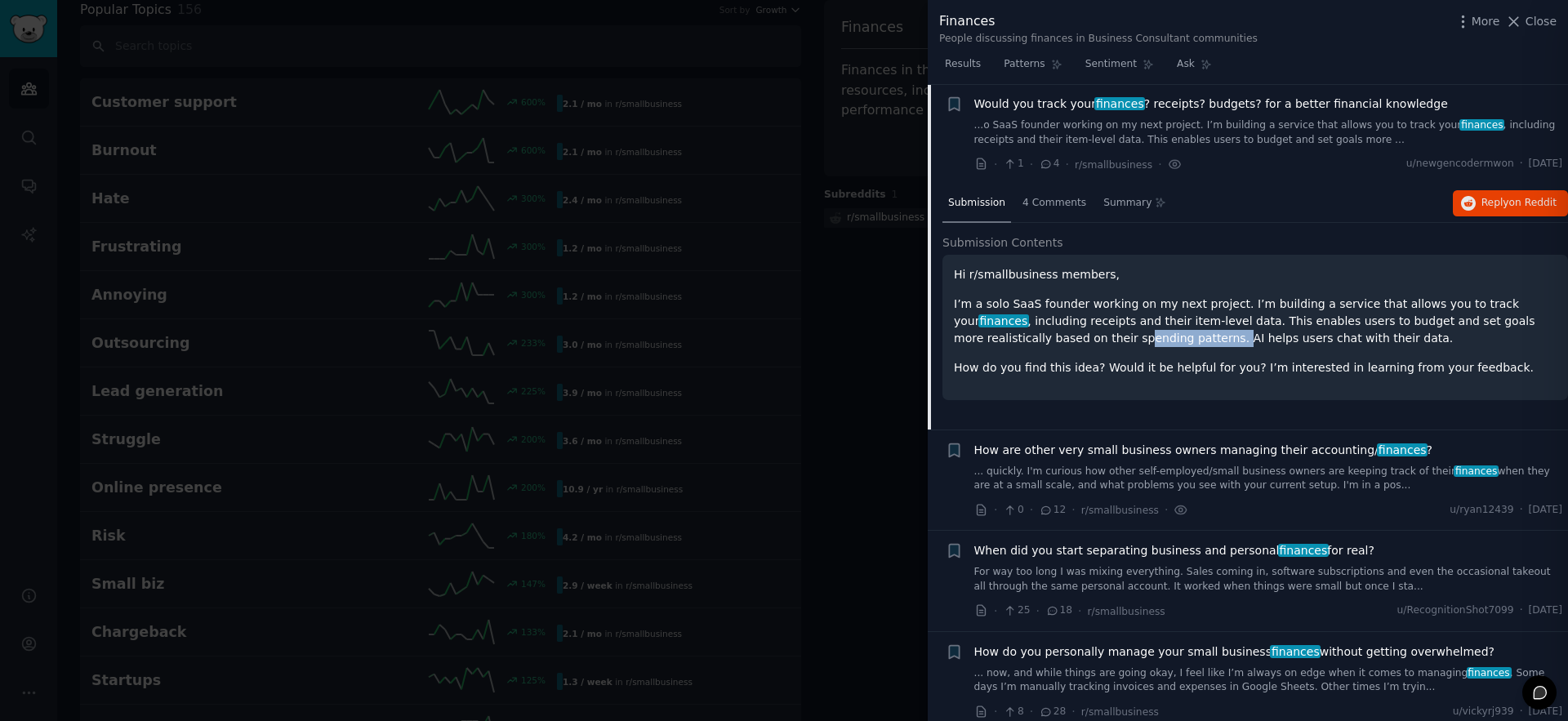
drag, startPoint x: 1008, startPoint y: 341, endPoint x: 1117, endPoint y: 339, distance: 109.0
click at [1102, 339] on p "I’m a solo SaaS founder working on my next project. I’m building a service that…" at bounding box center [1255, 321] width 603 height 52
click at [1124, 339] on p "I’m a solo SaaS founder working on my next project. I’m building a service that…" at bounding box center [1255, 321] width 603 height 52
drag, startPoint x: 1117, startPoint y: 339, endPoint x: 1291, endPoint y: 339, distance: 174.0
click at [1291, 339] on p "I’m a solo SaaS founder working on my next project. I’m building a service that…" at bounding box center [1255, 321] width 603 height 52
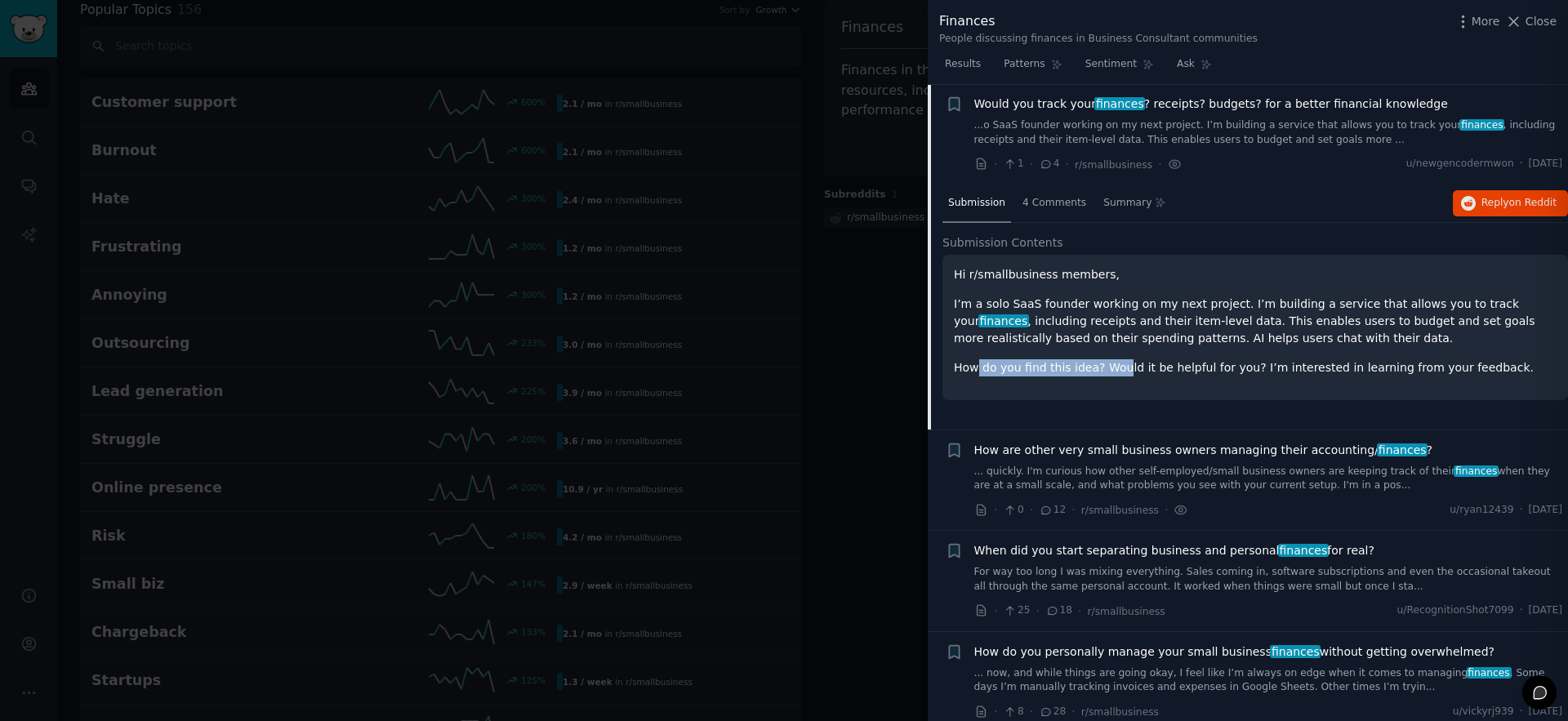
drag, startPoint x: 1037, startPoint y: 367, endPoint x: 1133, endPoint y: 365, distance: 96.0
click at [1117, 365] on p "How do you find this idea? Would it be helpful for you? I’m interested in learn…" at bounding box center [1255, 368] width 603 height 18
click at [1142, 364] on p "How do you find this idea? Would it be helpful for you? I’m interested in learn…" at bounding box center [1255, 368] width 603 height 18
click at [1121, 315] on p "I’m a solo SaaS founder working on my next project. I’m building a service that…" at bounding box center [1255, 321] width 603 height 52
click at [1075, 277] on p "Hi r/smallbusiness members," at bounding box center [1255, 275] width 603 height 18
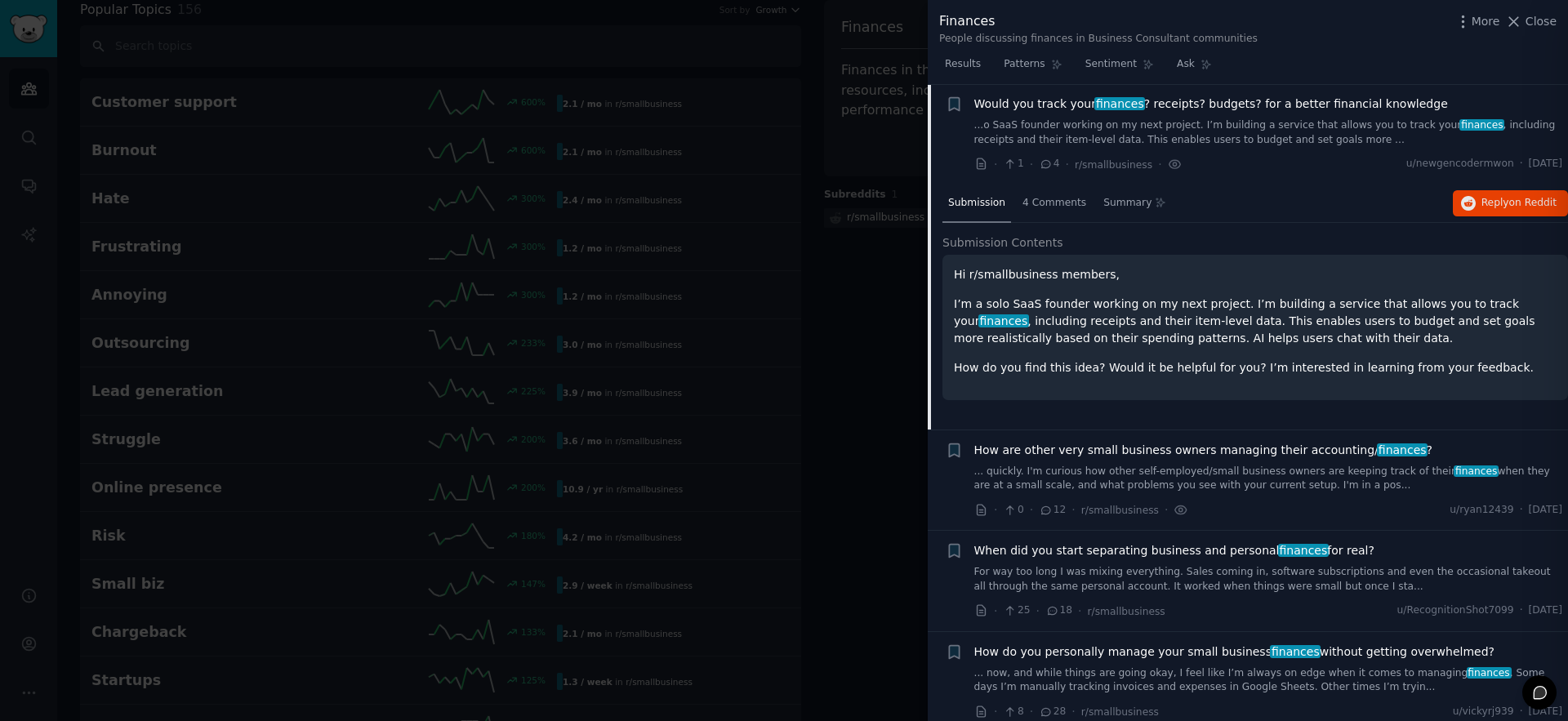
click at [1029, 315] on span "finances" at bounding box center [1004, 321] width 51 height 13
drag, startPoint x: 1345, startPoint y: 304, endPoint x: 1323, endPoint y: 302, distance: 22.1
click at [1345, 304] on p "I’m a solo SaaS founder working on my next project. I’m building a service that…" at bounding box center [1255, 321] width 603 height 52
click at [1216, 299] on p "I’m a solo SaaS founder working on my next project. I’m building a service that…" at bounding box center [1255, 321] width 603 height 52
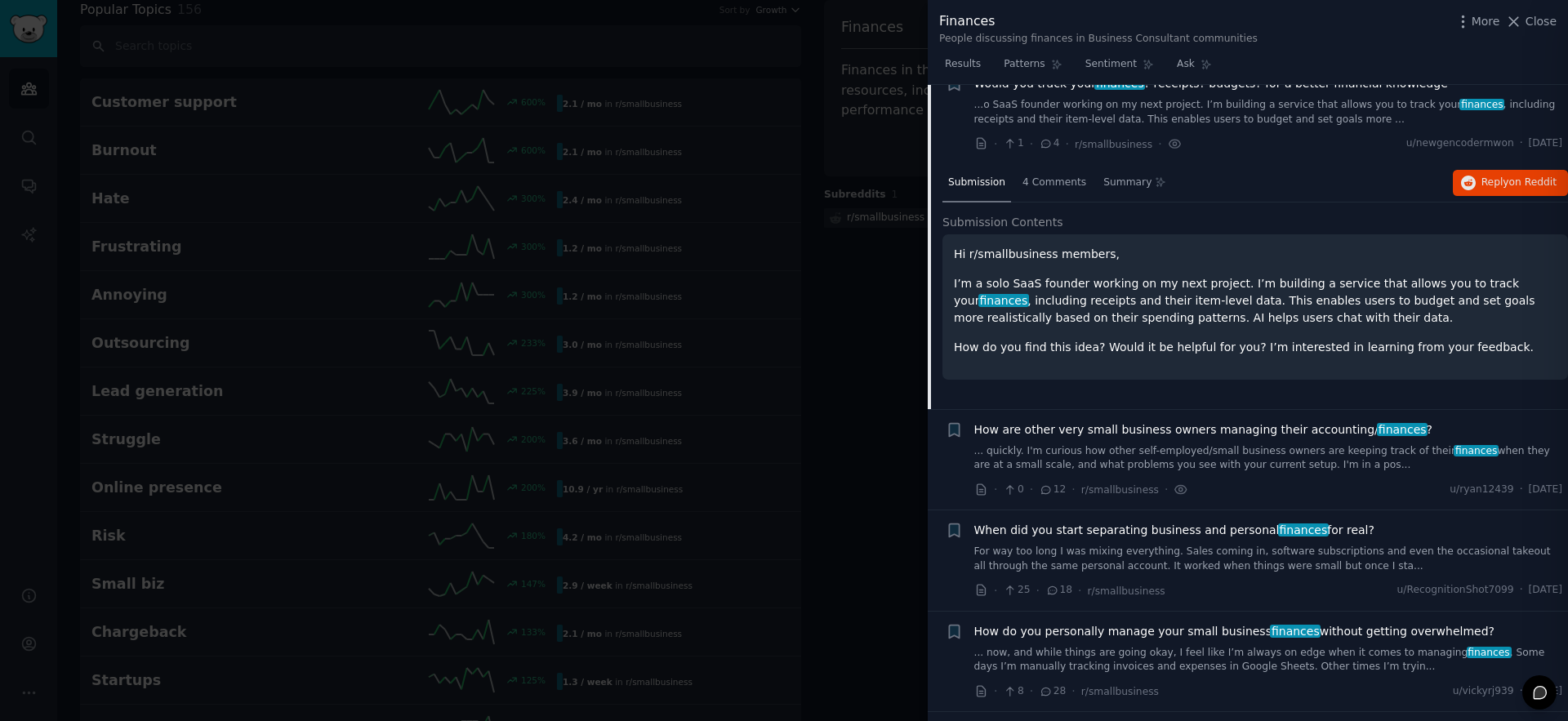
click at [1030, 239] on div "Hi r/smallbusiness members, I’m a solo SaaS founder working on my next project.…" at bounding box center [1256, 307] width 626 height 146
click at [988, 220] on span "Submission Contents" at bounding box center [1004, 223] width 121 height 18
click at [983, 316] on p "I’m a solo SaaS founder working on my next project. I’m building a service that…" at bounding box center [1255, 300] width 603 height 52
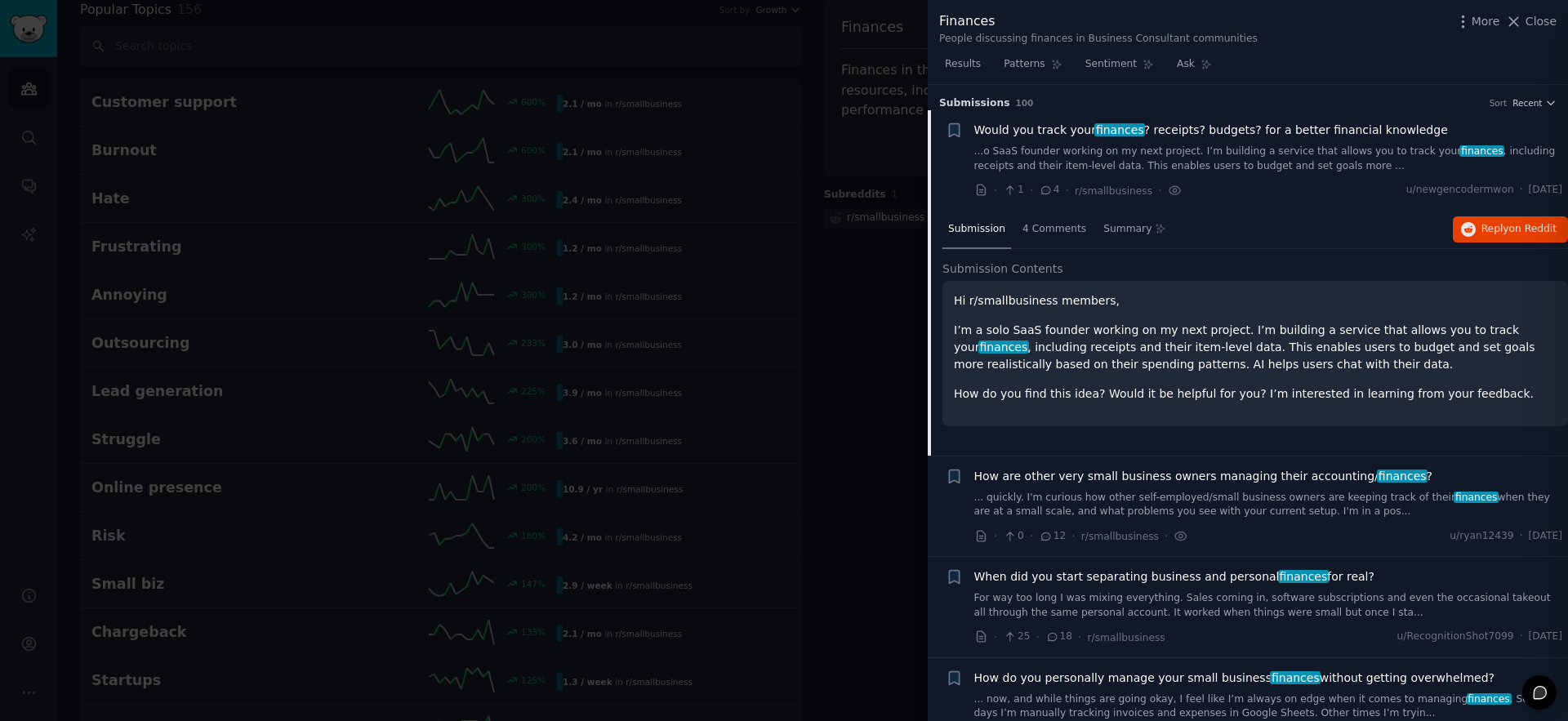
click at [988, 194] on div "· 1 · 4 · r/smallbusiness ·" at bounding box center [1078, 191] width 208 height 18
click at [982, 190] on icon at bounding box center [981, 190] width 8 height 11
